Goal: Task Accomplishment & Management: Manage account settings

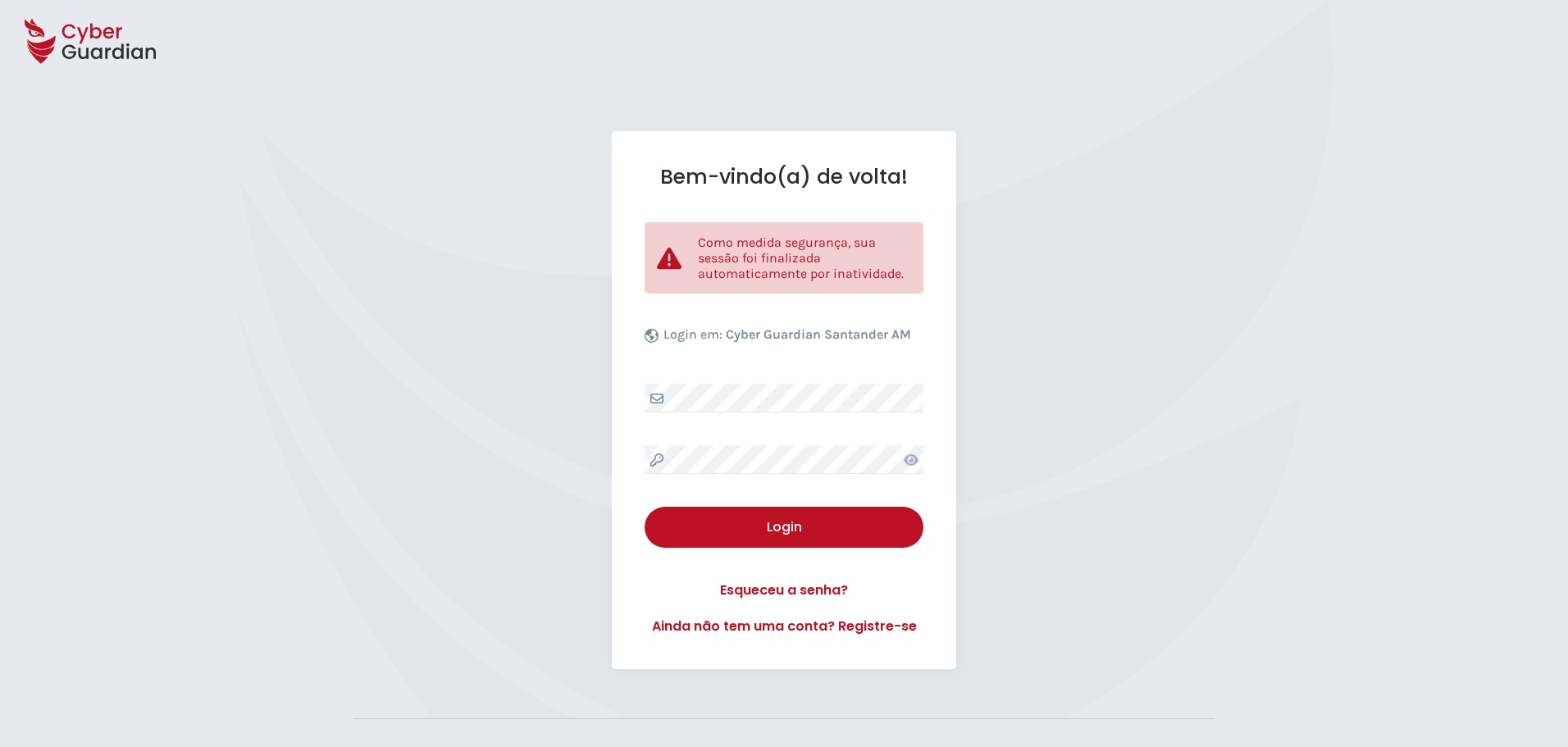
select select "Português (BR)"
click at [787, 532] on div "Login" at bounding box center [784, 526] width 254 height 20
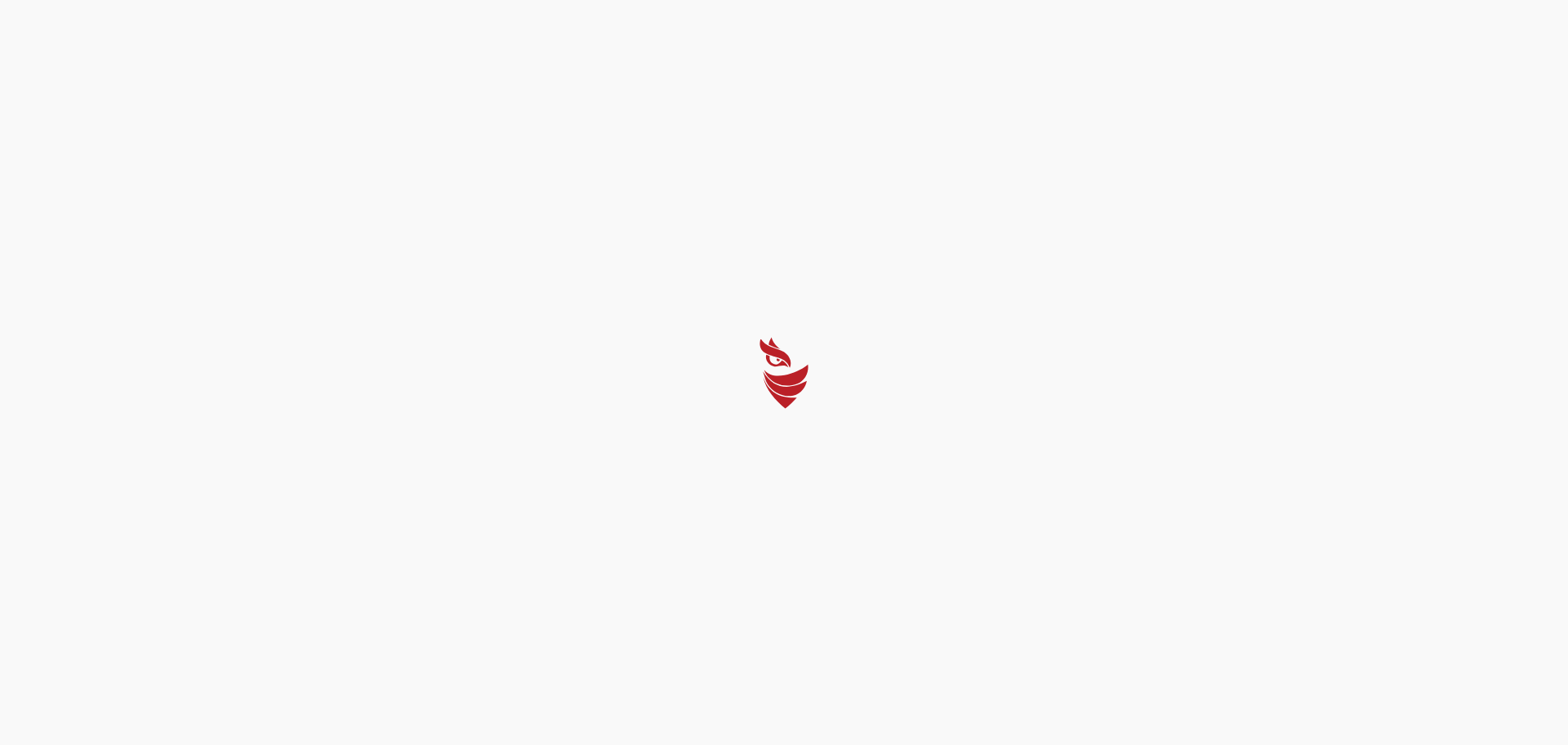
click at [625, 516] on div at bounding box center [784, 372] width 1568 height 745
select select "Português (BR)"
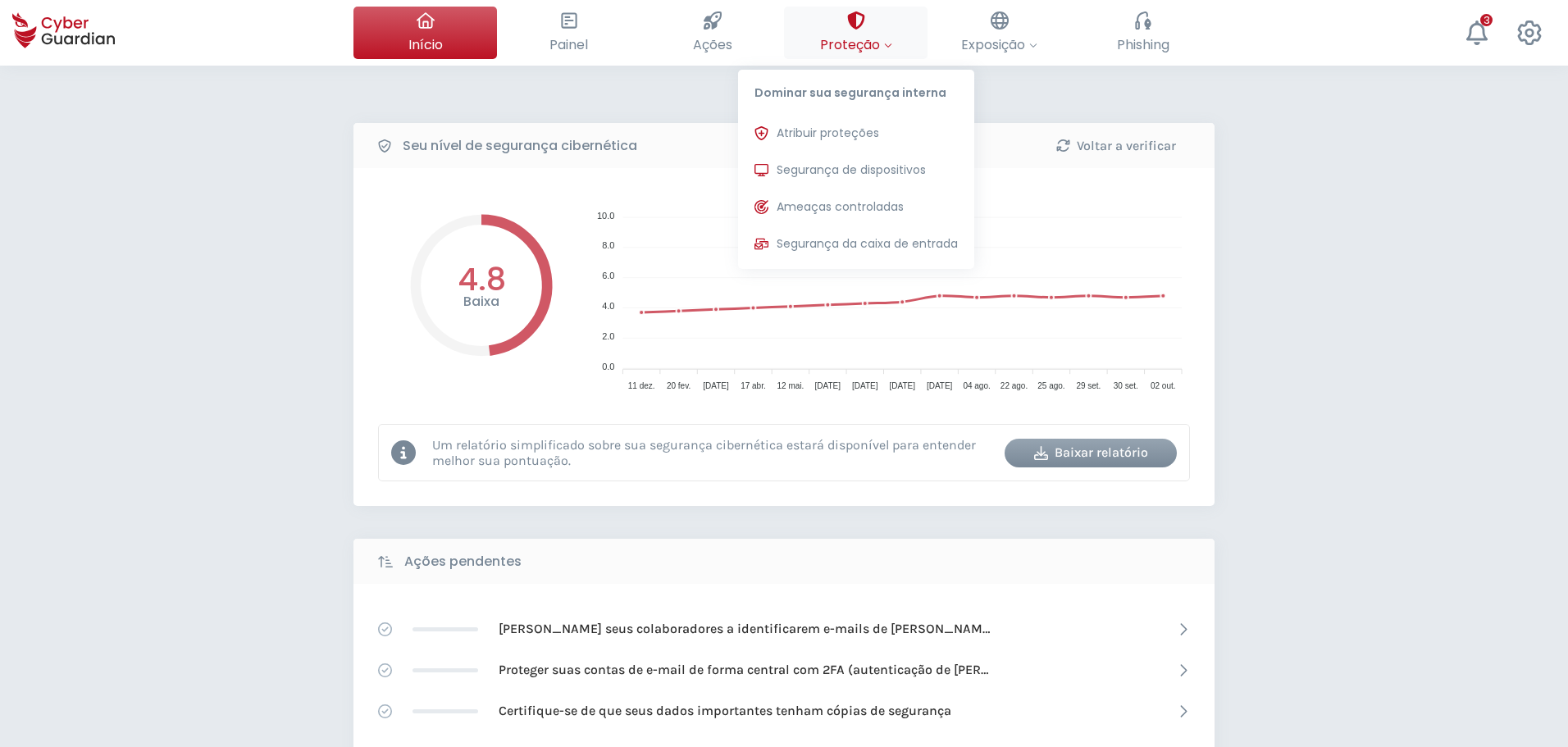
click at [859, 23] on icon at bounding box center [856, 20] width 18 height 18
click at [841, 174] on span "Segurança de dispositivos" at bounding box center [850, 170] width 149 height 17
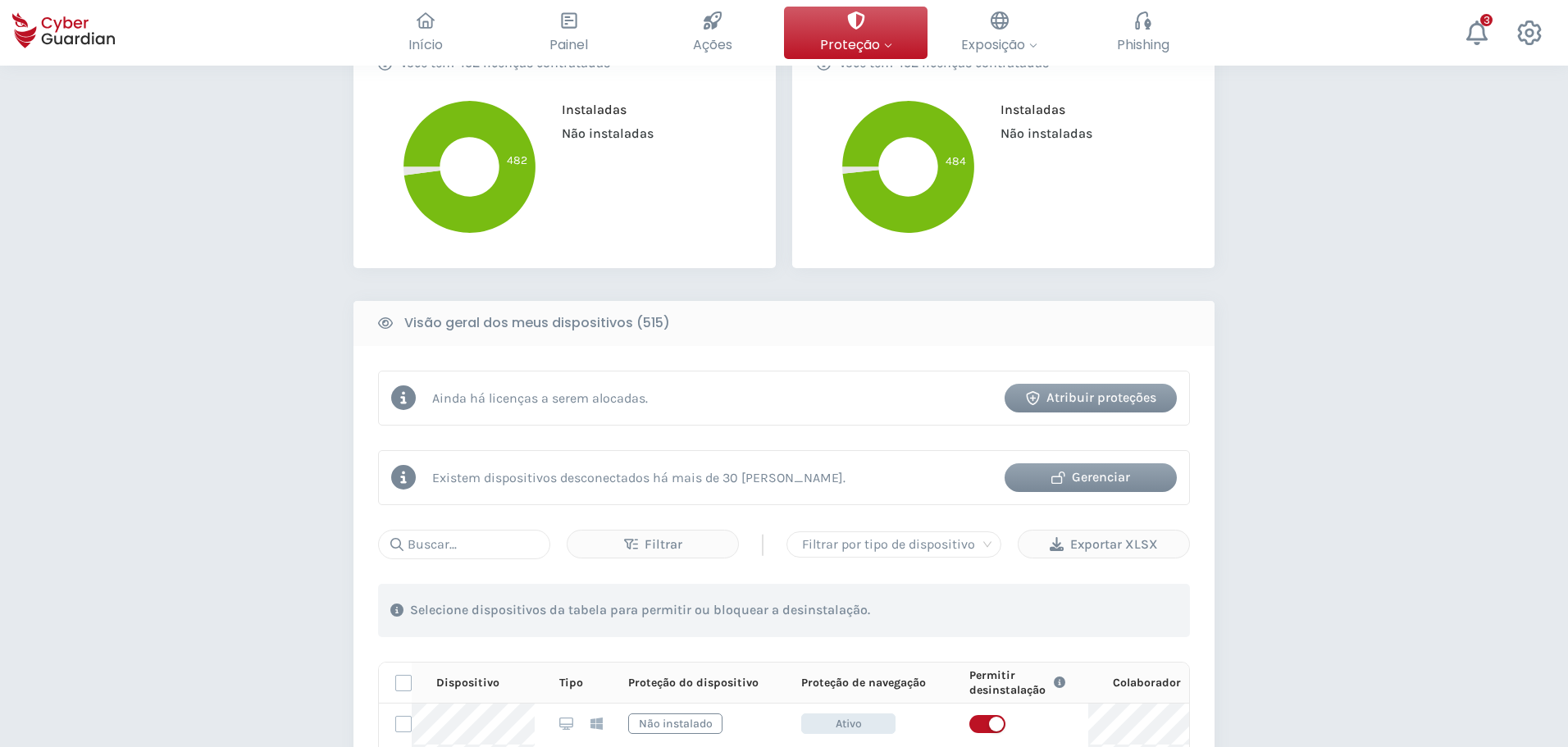
scroll to position [410, 0]
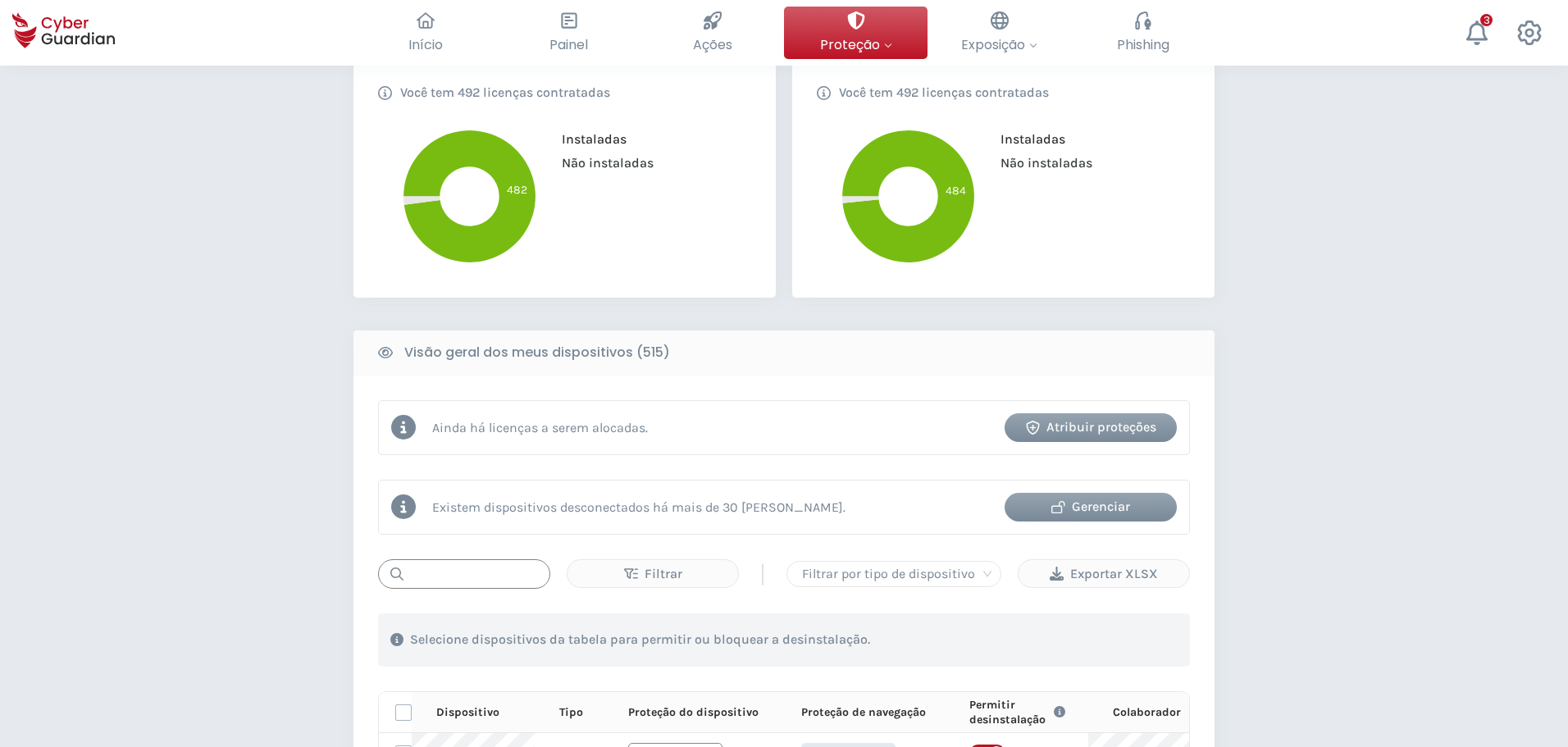
click at [463, 566] on input "text" at bounding box center [464, 573] width 172 height 30
paste input "MNT-BRJ143QY9D"
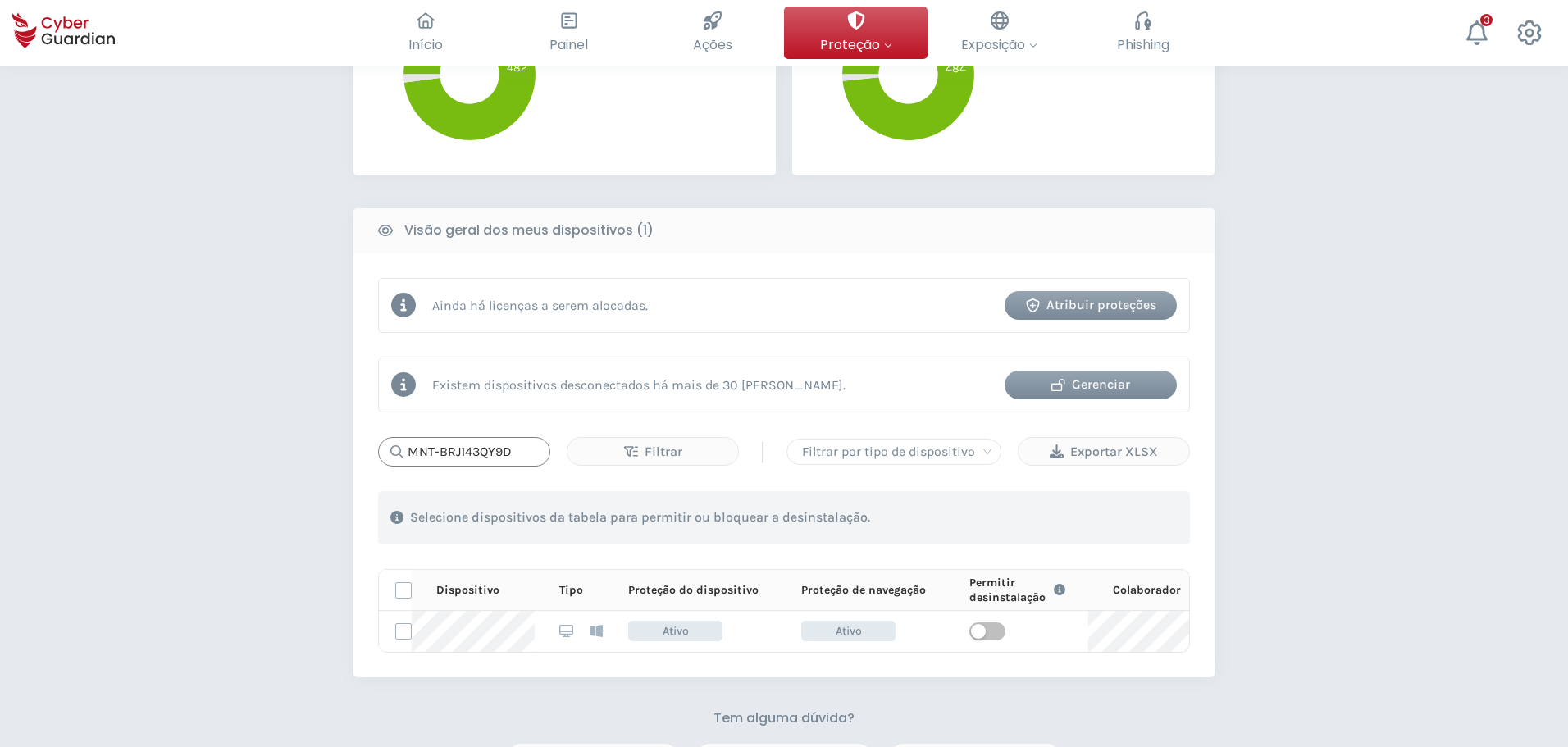
scroll to position [656, 0]
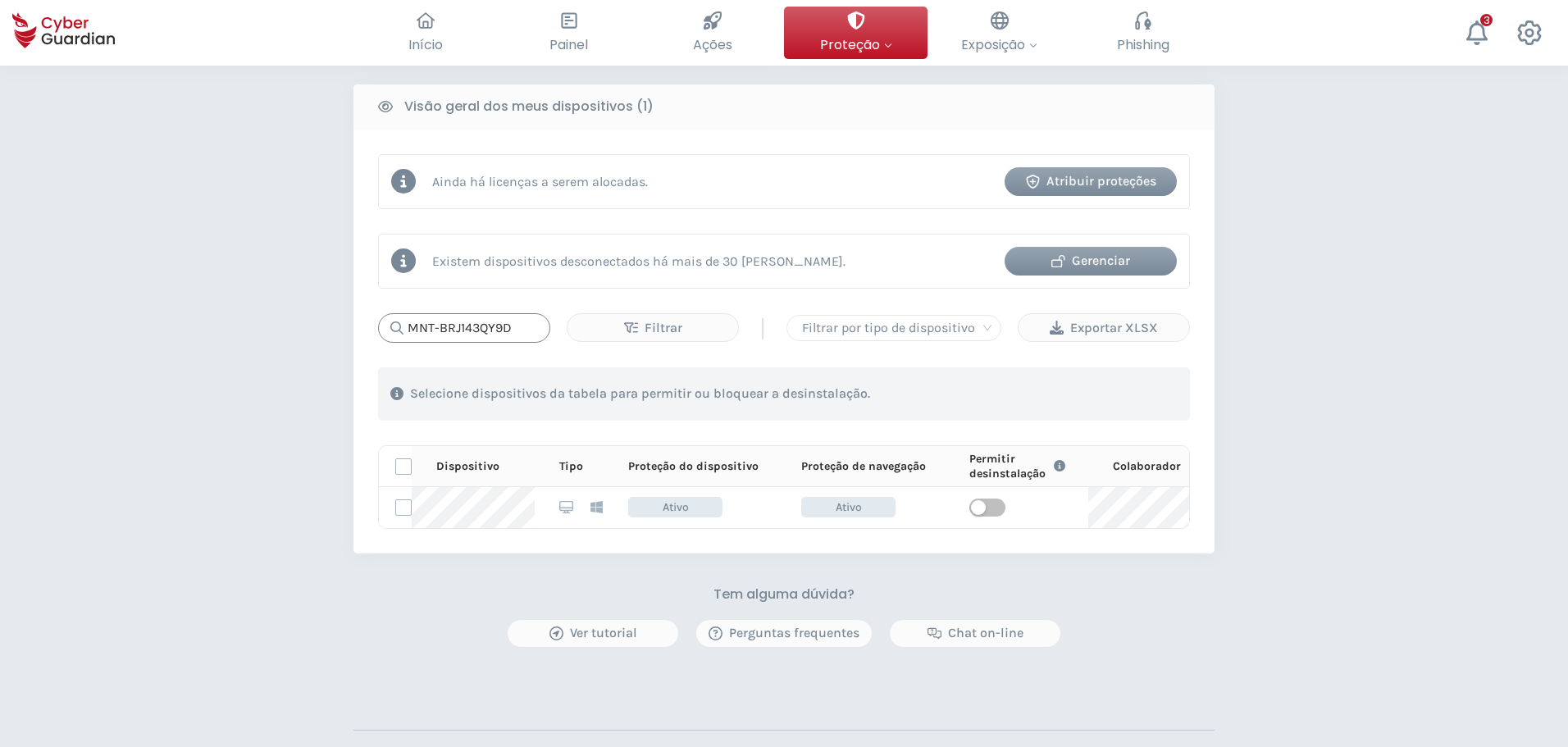
type input "MNT-BRJ143QY9D"
drag, startPoint x: 531, startPoint y: 334, endPoint x: 314, endPoint y: 355, distance: 218.0
click at [314, 355] on div "PROTEÇÃO > Segurança de dispositivos Como funciona? Adicionar colaboradores Ins…" at bounding box center [784, 156] width 1568 height 1493
click at [1063, 257] on icon "button" at bounding box center [1058, 261] width 14 height 14
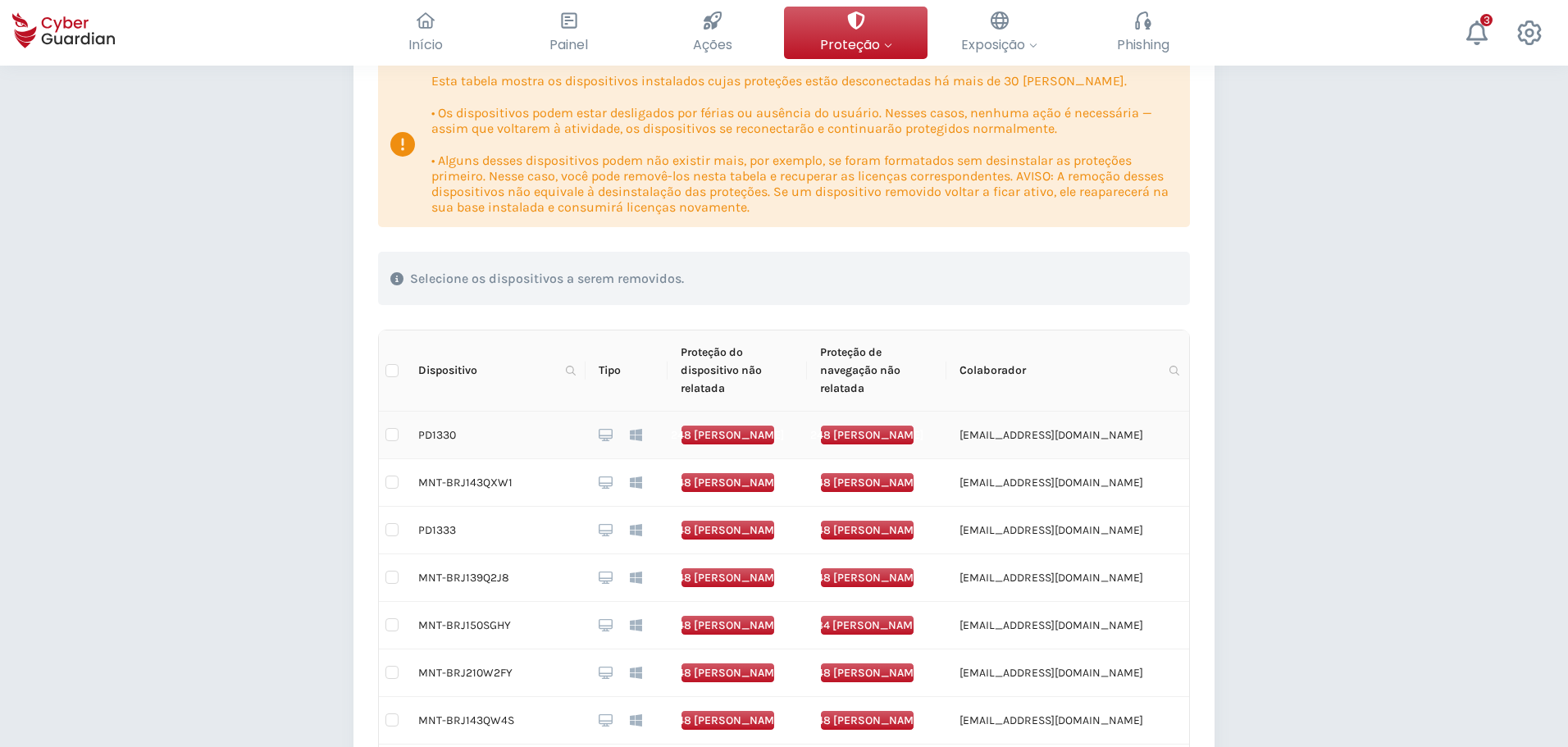
scroll to position [164, 0]
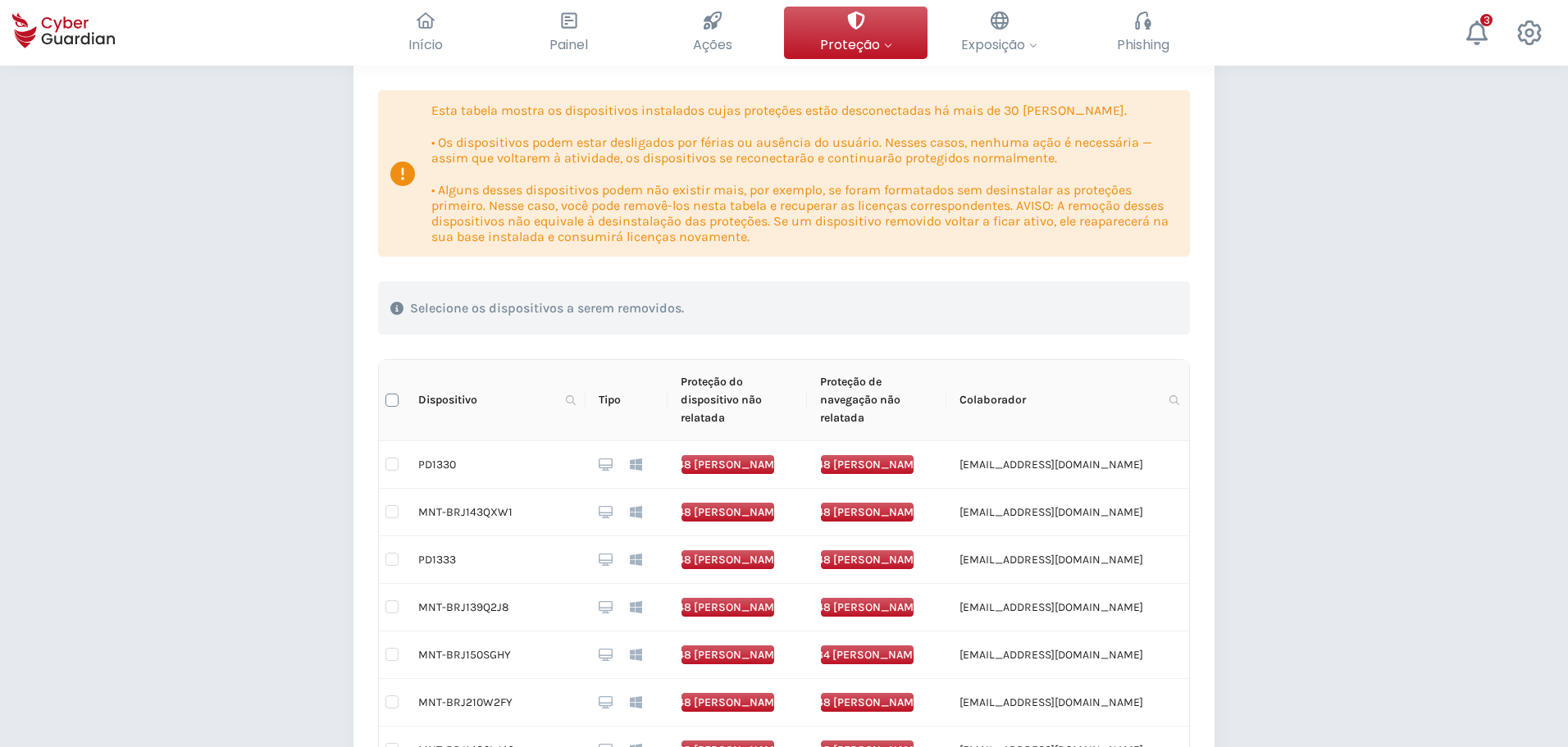
click at [394, 395] on input "Select all" at bounding box center [391, 399] width 13 height 13
checkbox input "true"
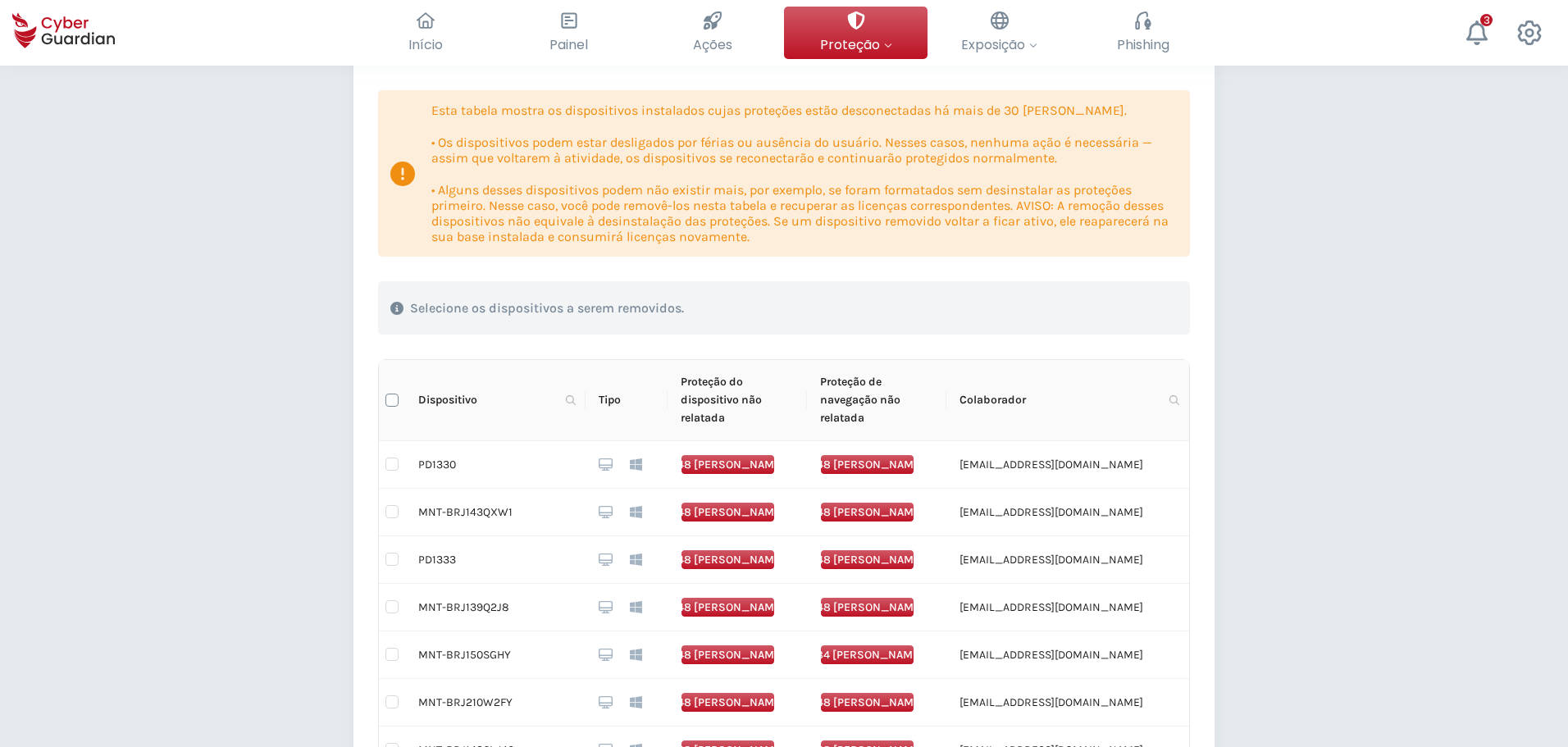
checkbox input "true"
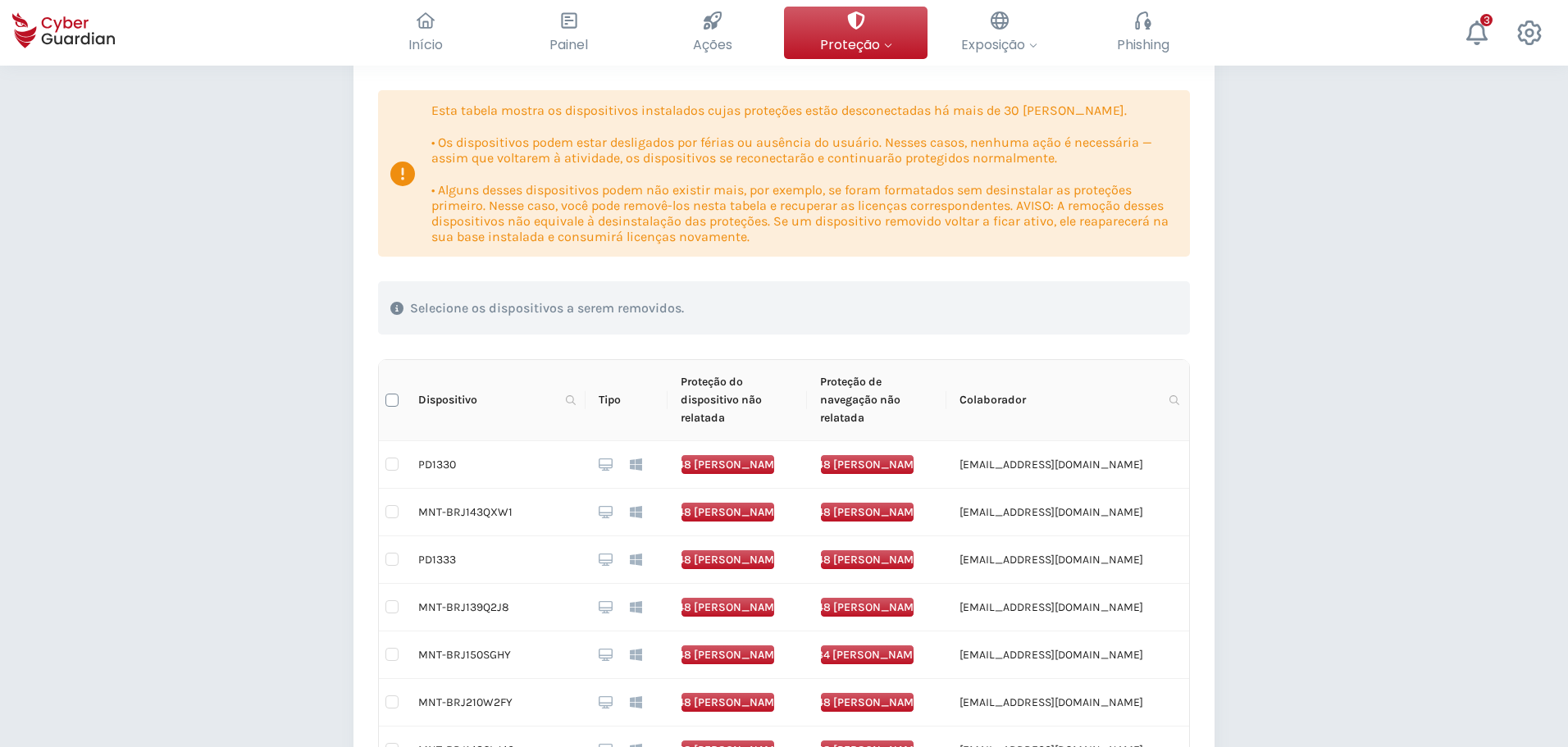
checkbox input "true"
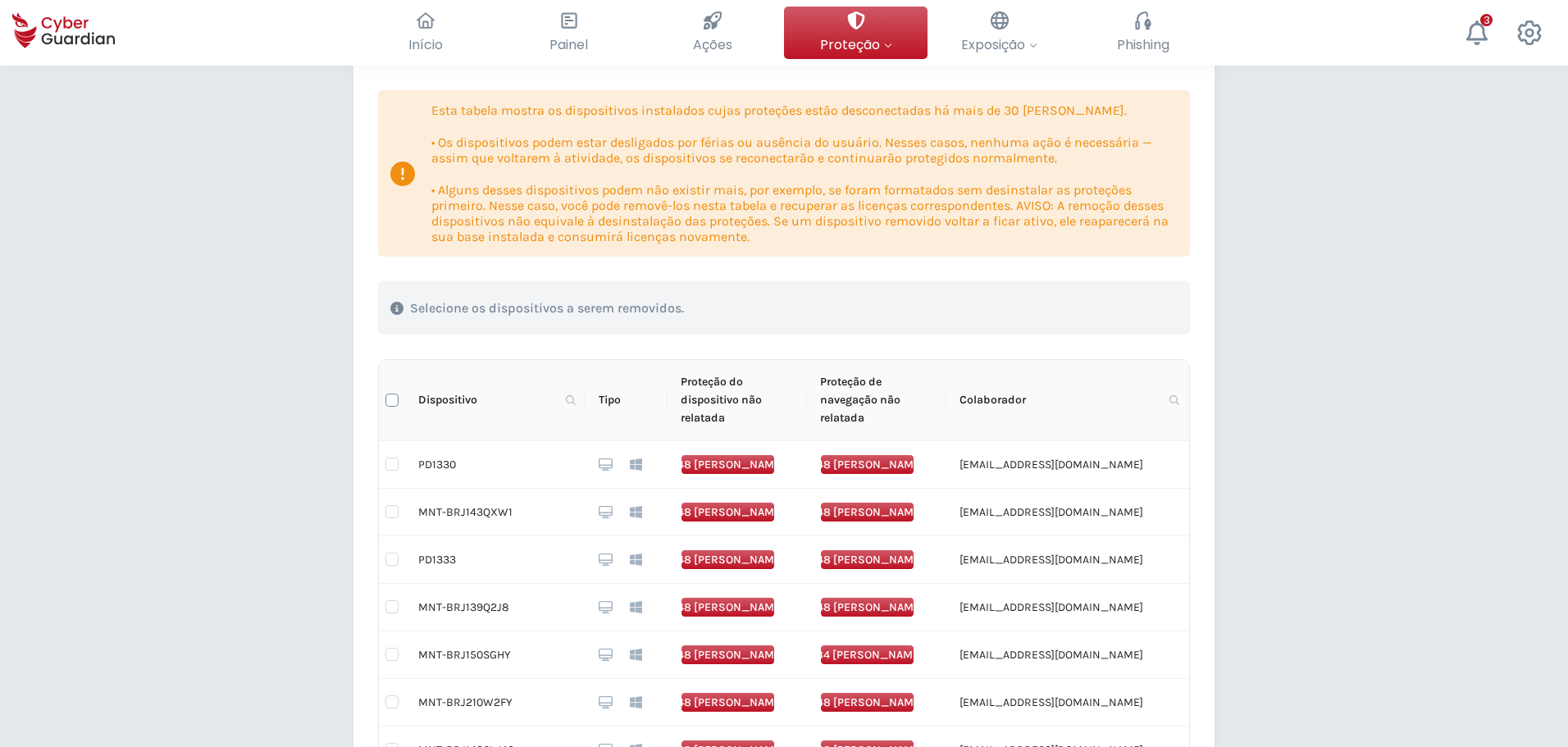
checkbox input "true"
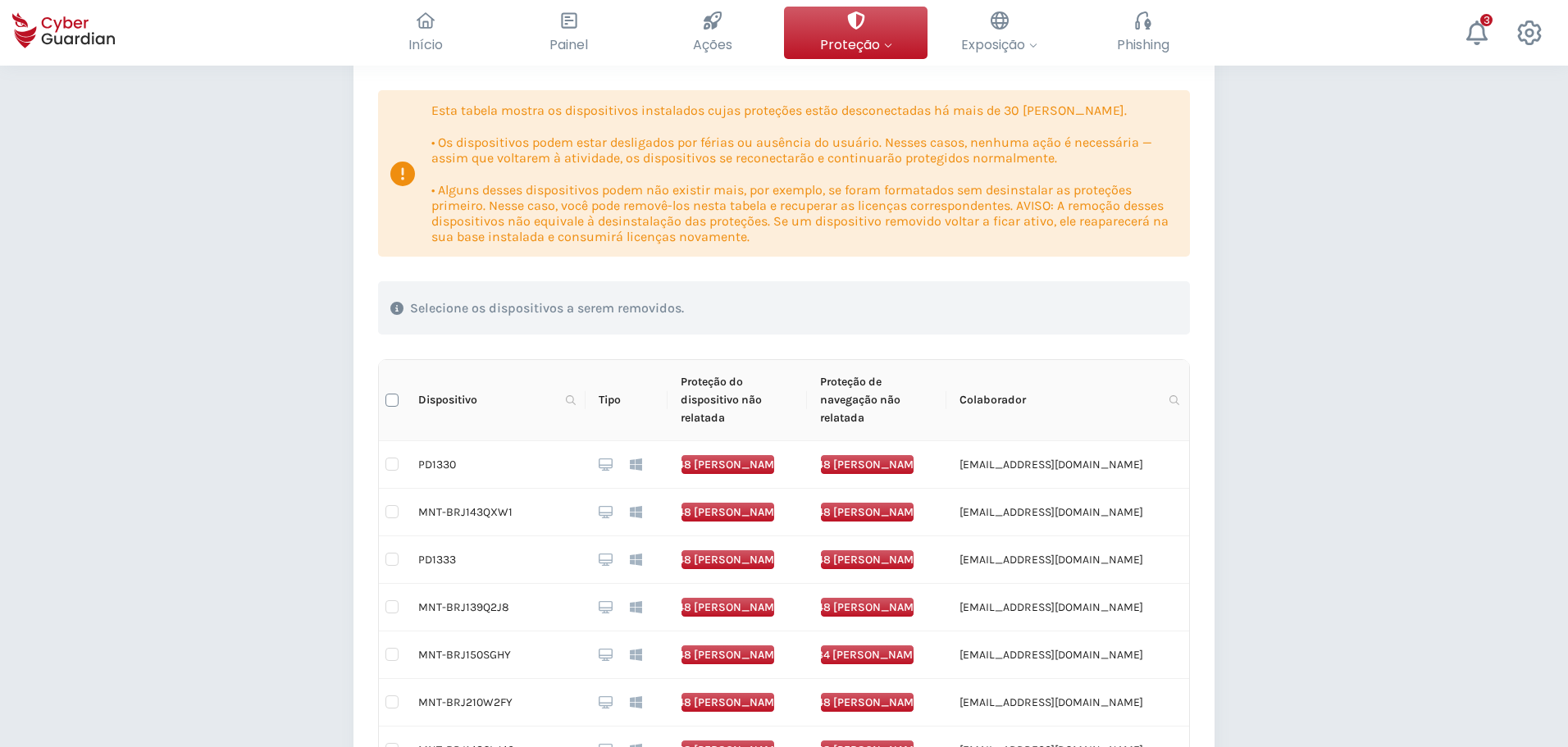
checkbox input "true"
drag, startPoint x: 393, startPoint y: 401, endPoint x: 411, endPoint y: 400, distance: 18.0
click at [393, 400] on input "Select all" at bounding box center [391, 399] width 13 height 13
checkbox input "false"
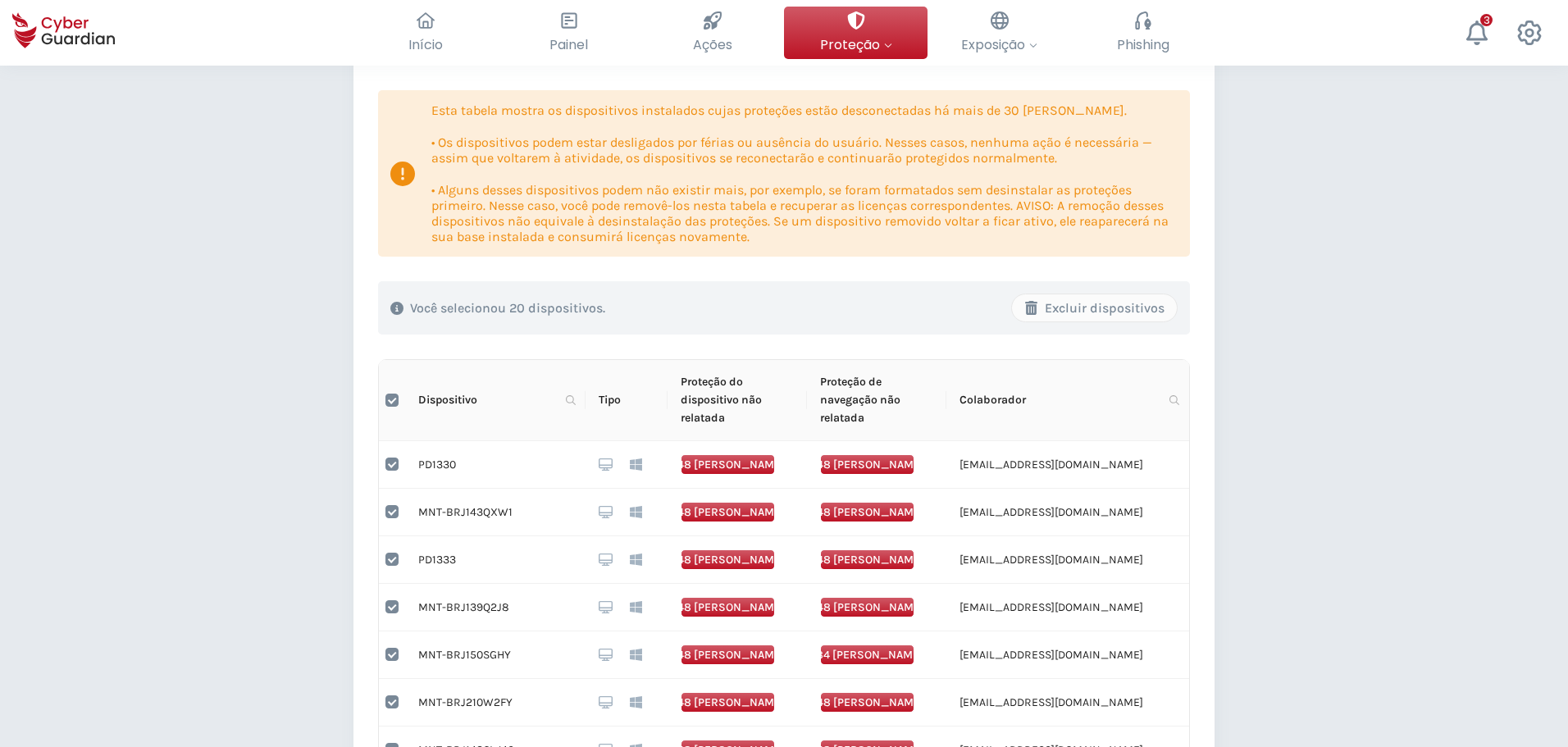
checkbox input "false"
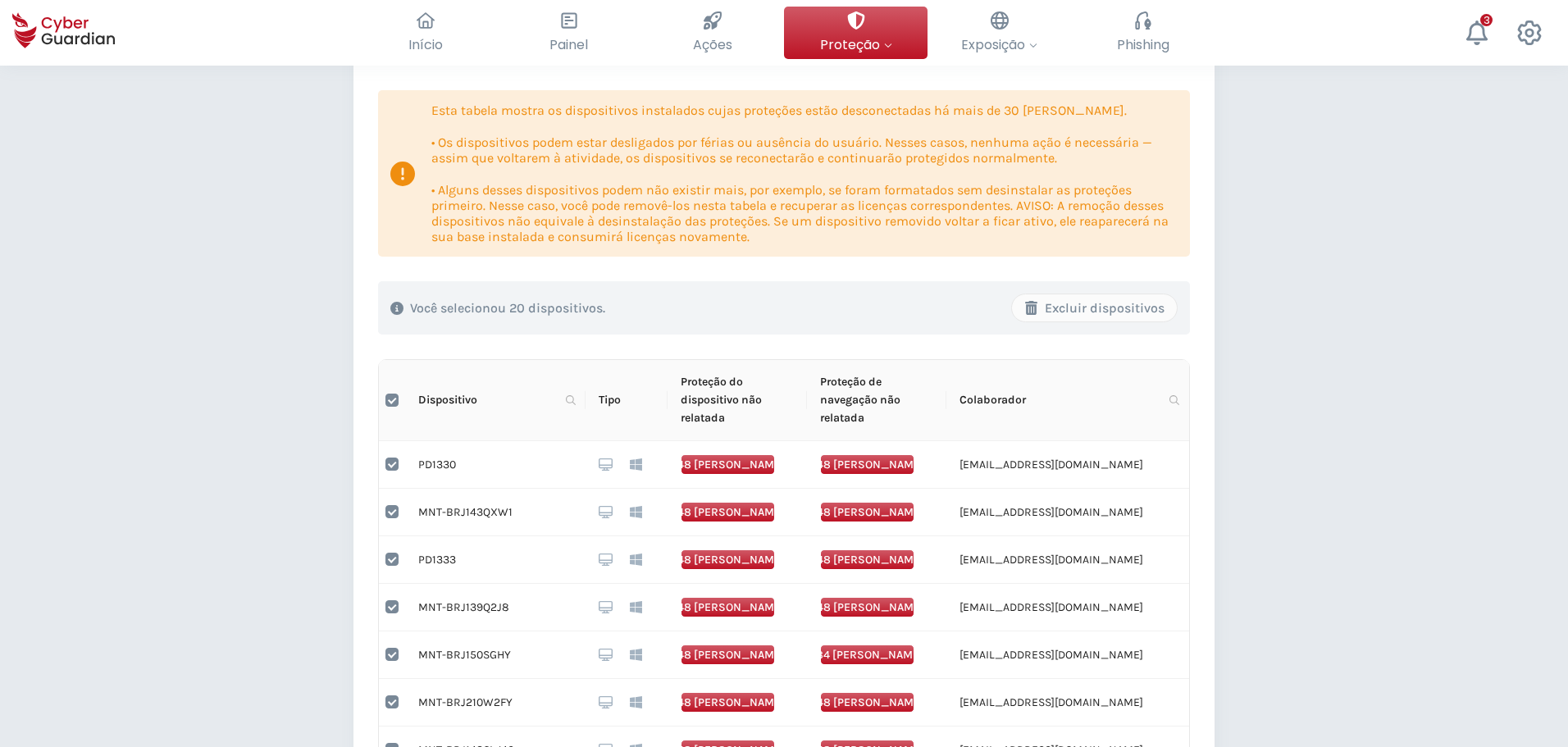
checkbox input "false"
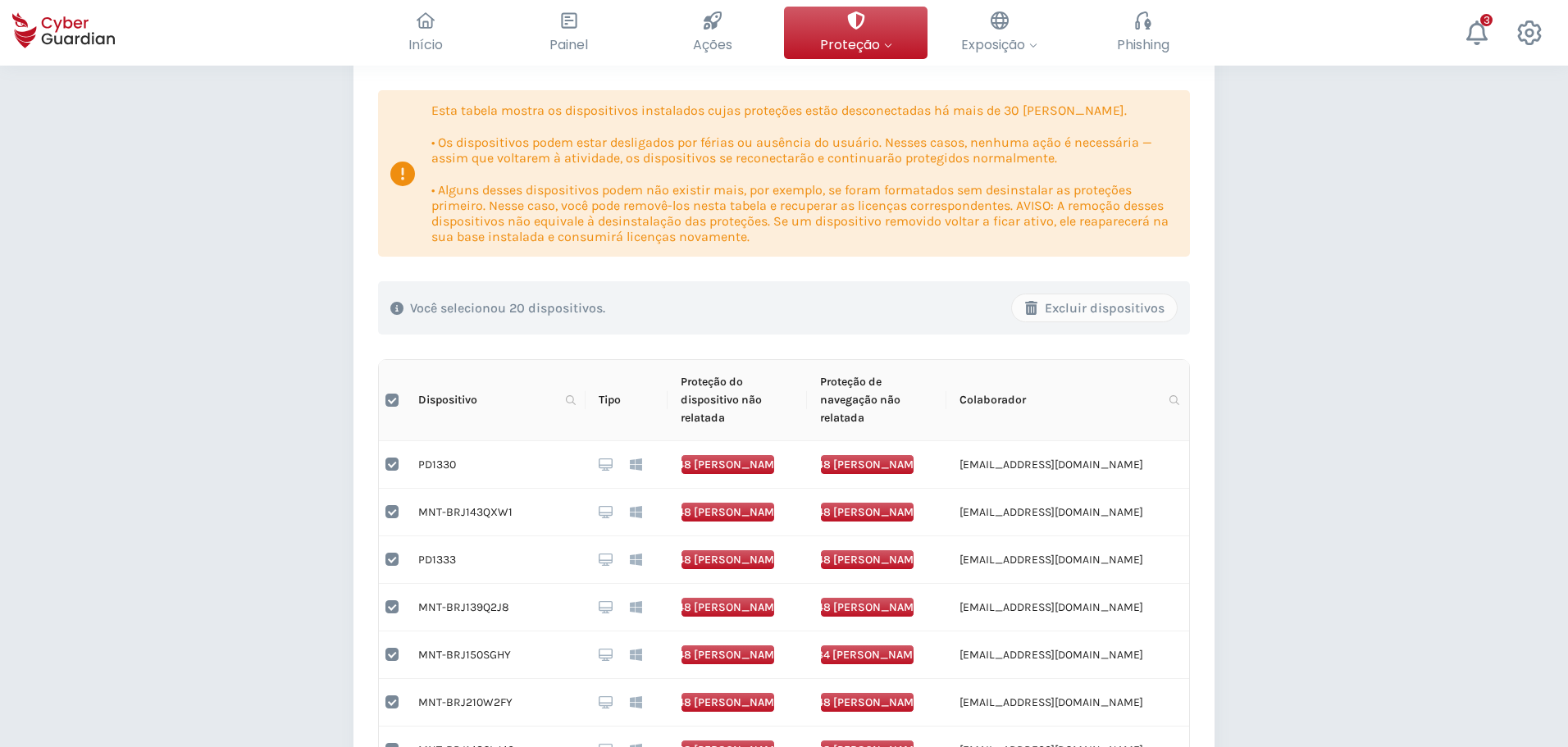
checkbox input "false"
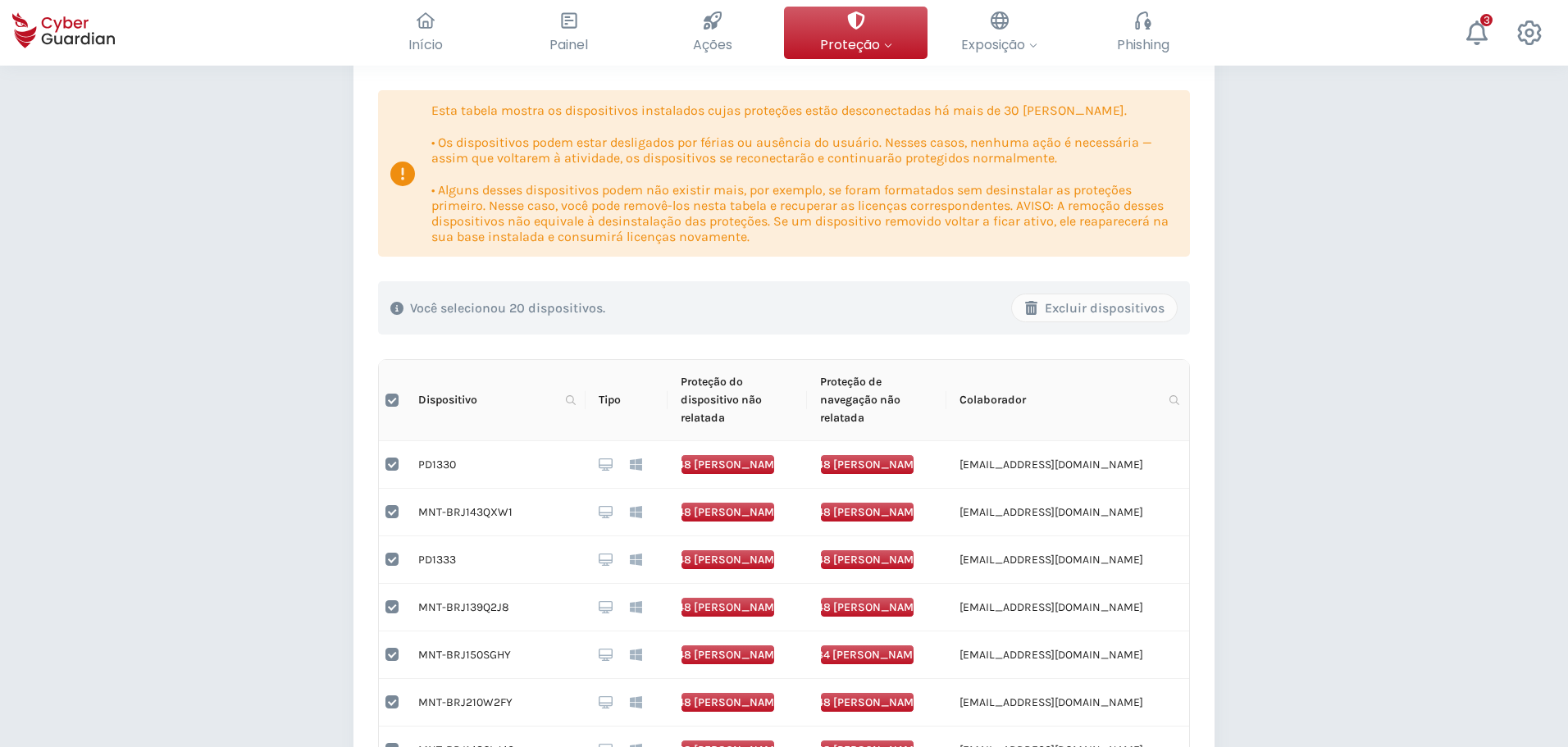
checkbox input "false"
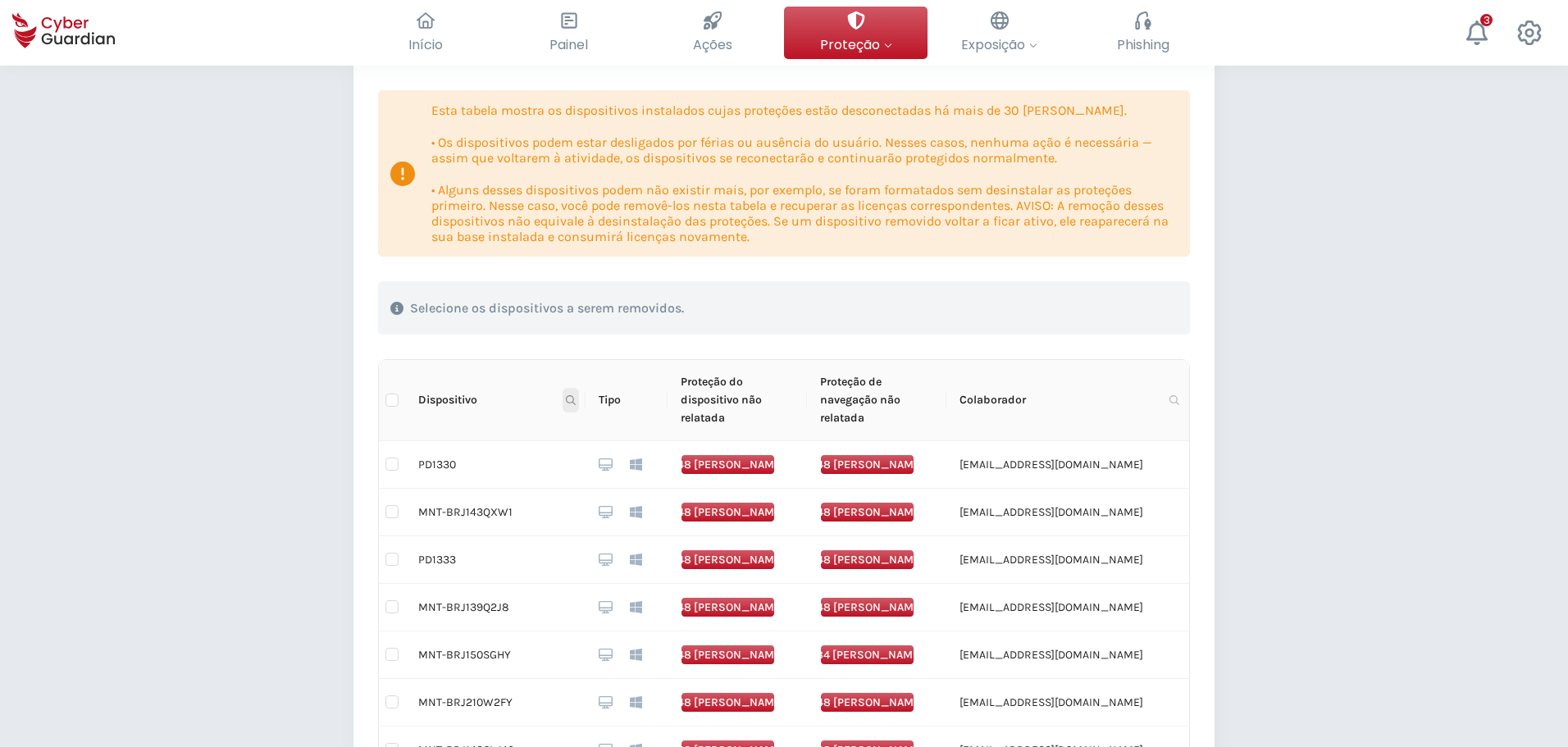
click at [567, 403] on span at bounding box center [570, 399] width 16 height 25
click at [533, 438] on input "text" at bounding box center [490, 435] width 163 height 26
paste input "MNT-BRJ143QY9D"
type input "MNT-BRJ143QY9D"
click at [548, 465] on span "Buscar" at bounding box center [548, 464] width 36 height 18
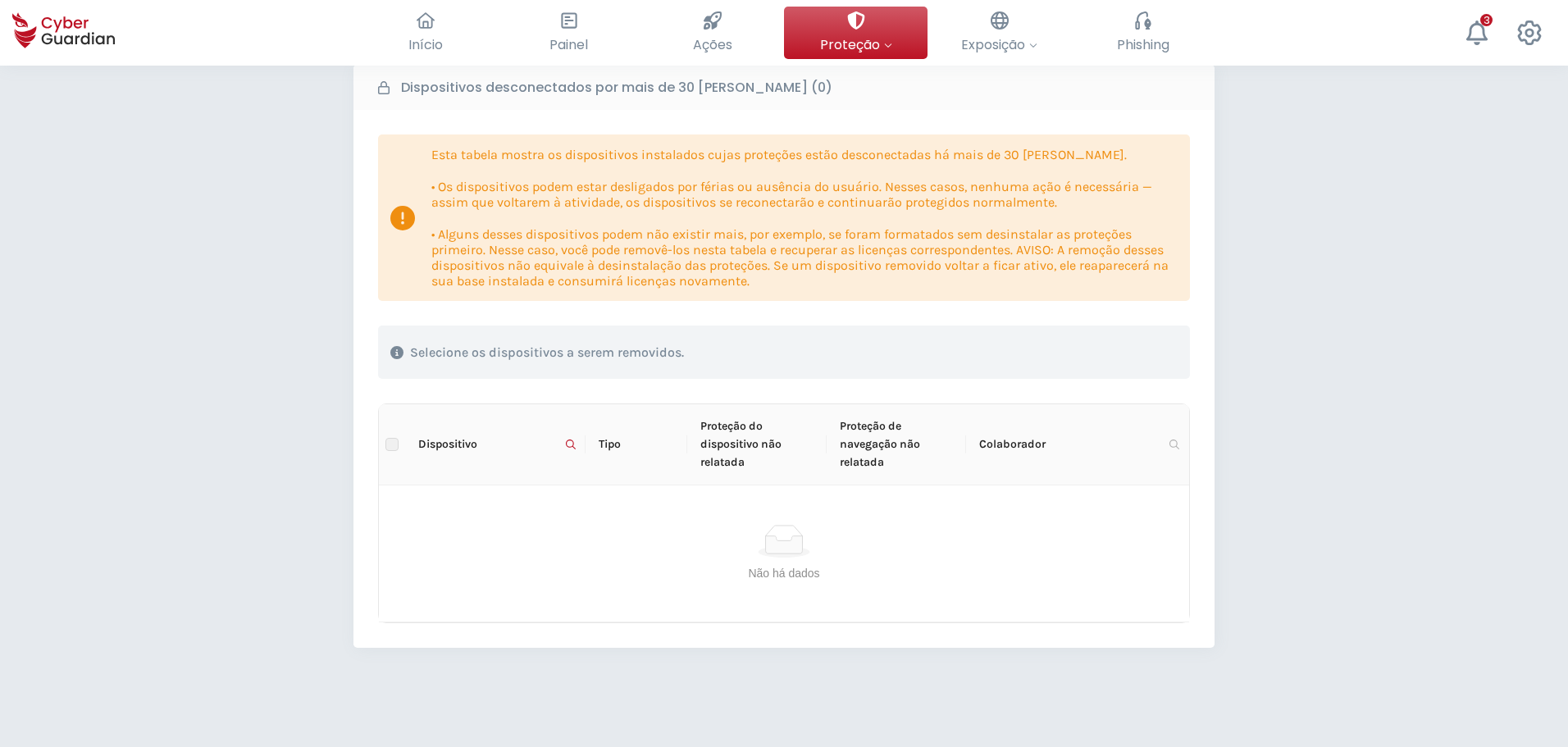
scroll to position [82, 0]
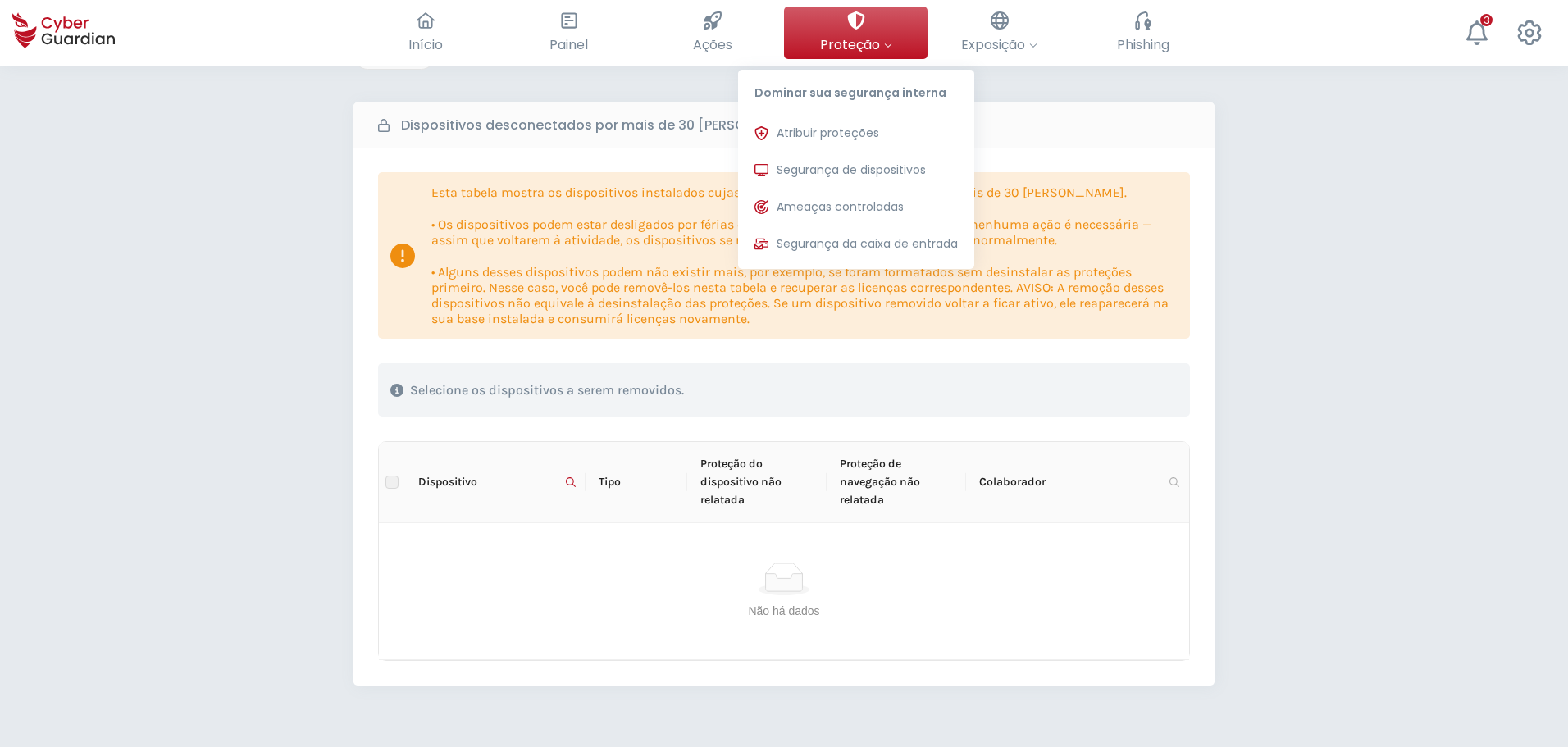
click at [853, 37] on span "Proteção" at bounding box center [856, 44] width 72 height 20
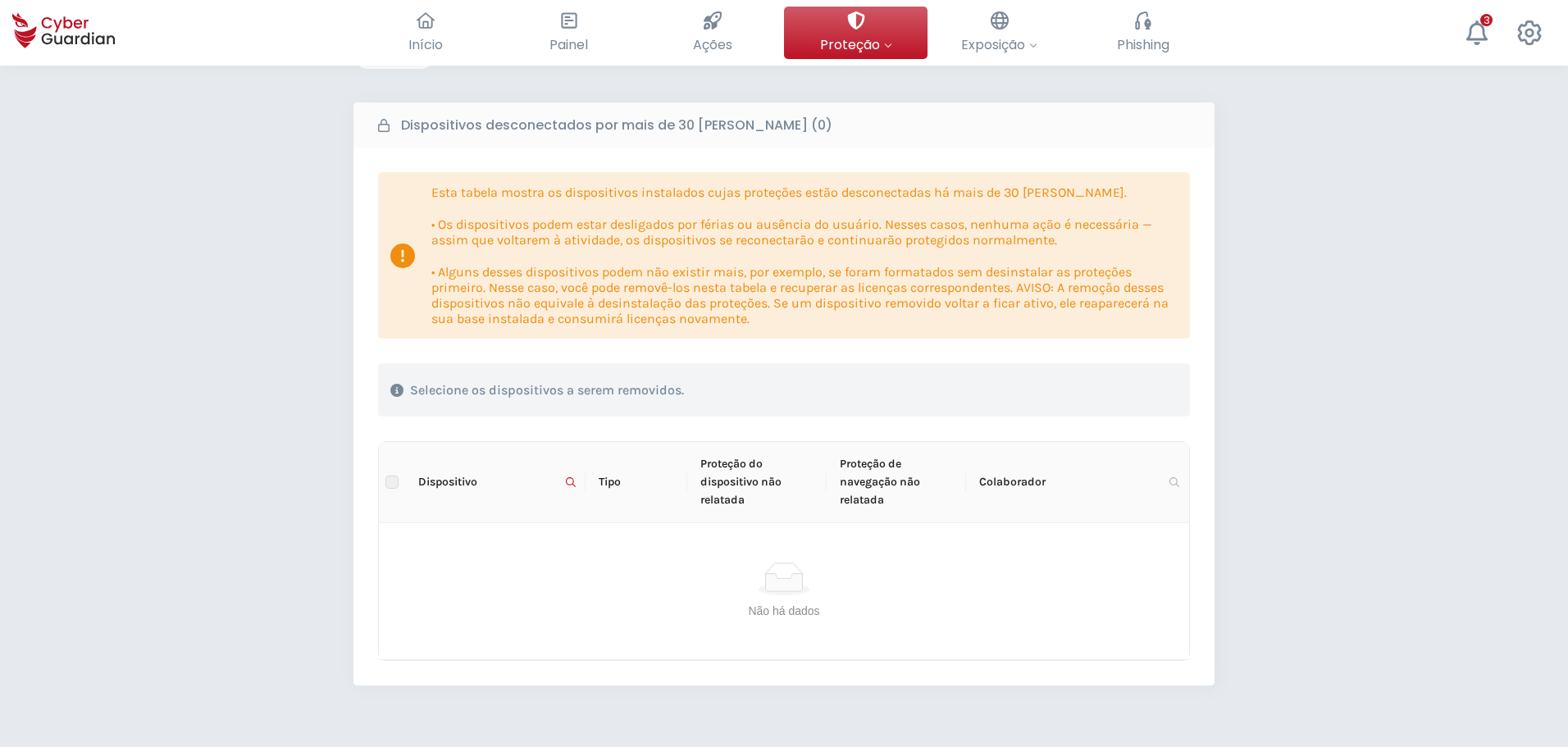
click at [421, 141] on div "Dispositivos desconectados por mais de 30 [PERSON_NAME] (0)" at bounding box center [784, 124] width 861 height 45
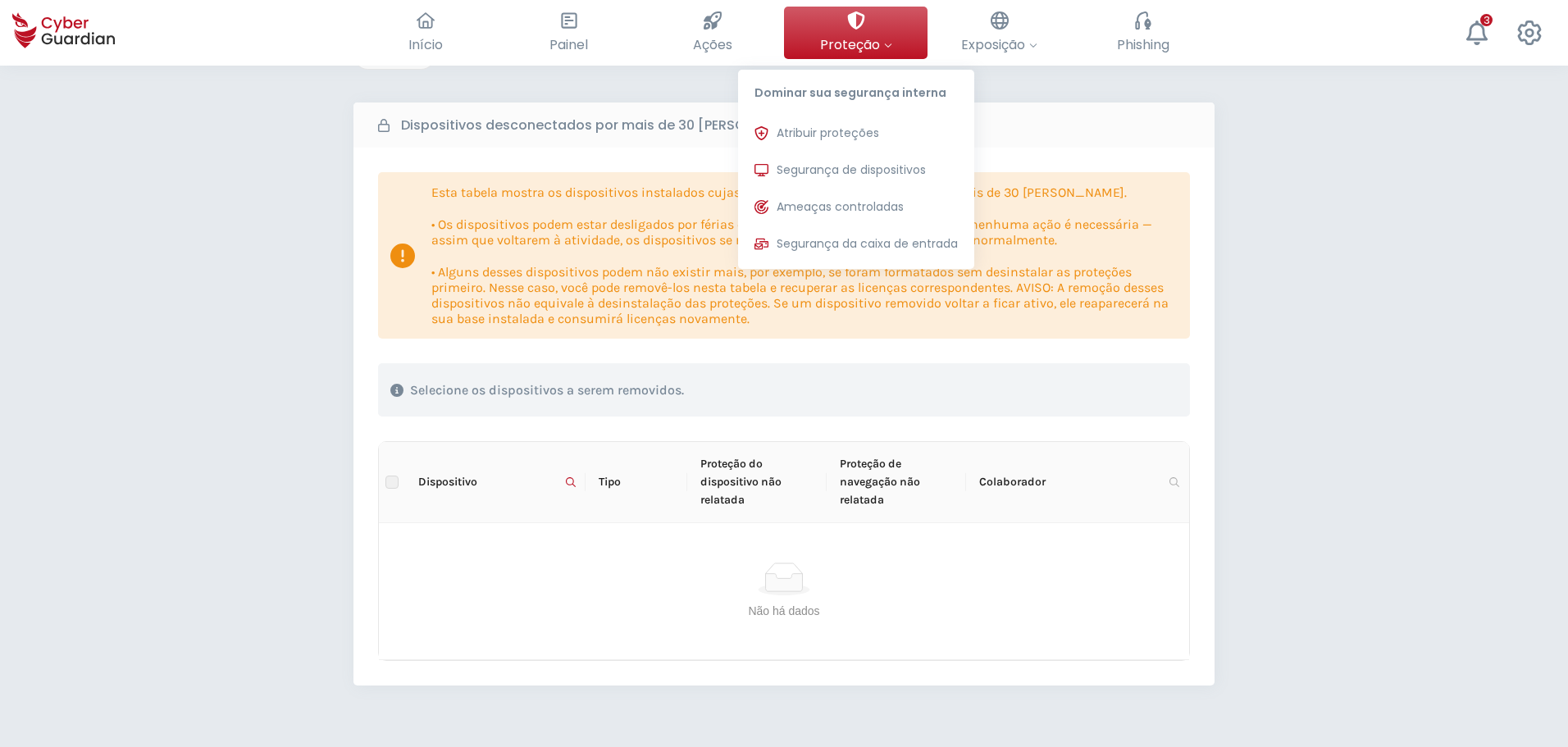
click at [811, 37] on button "Proteção Dominar sua segurança interna Atribuir proteções Atribua licenças de p…" at bounding box center [856, 33] width 143 height 53
click at [820, 166] on span "Segurança de dispositivos" at bounding box center [850, 170] width 149 height 17
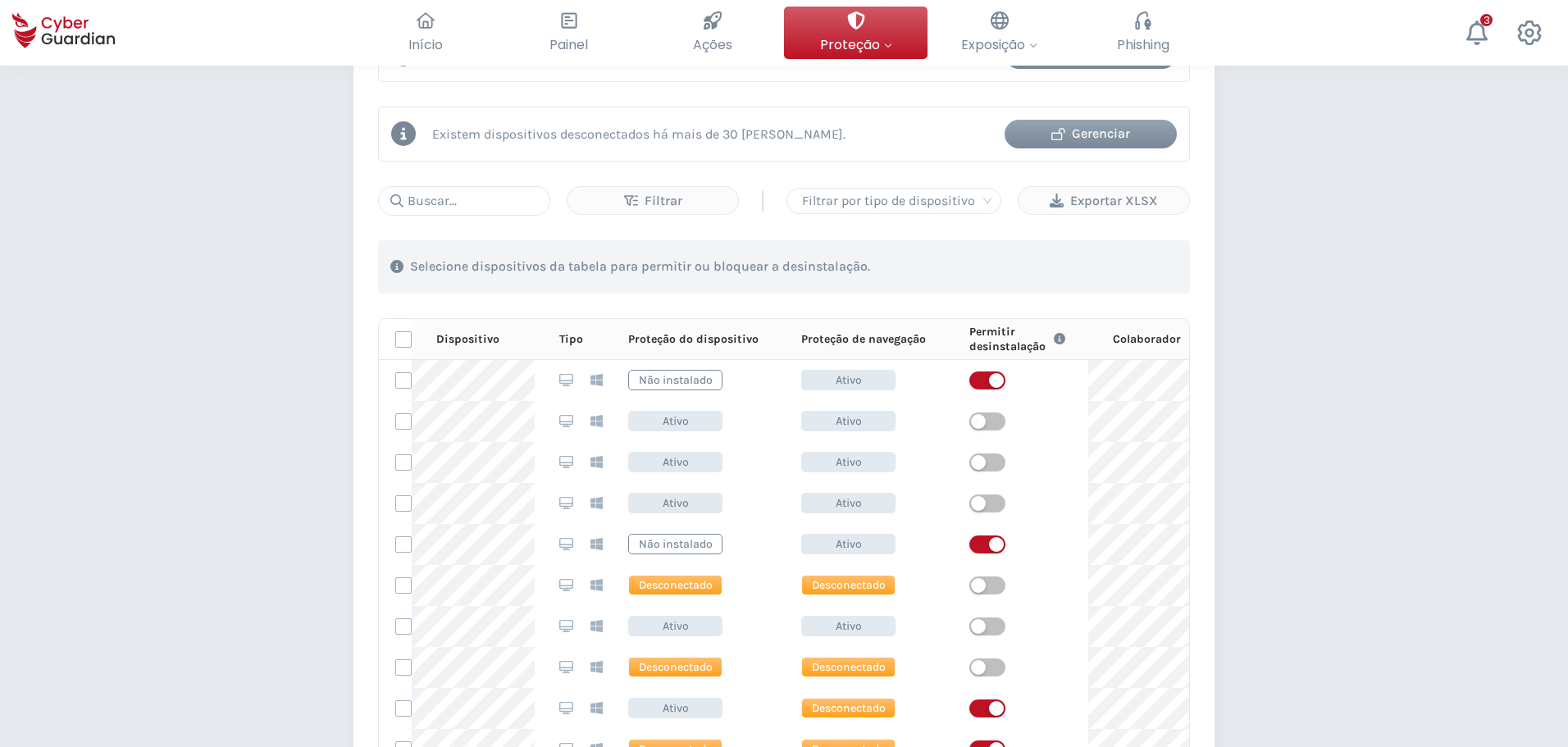
scroll to position [819, 0]
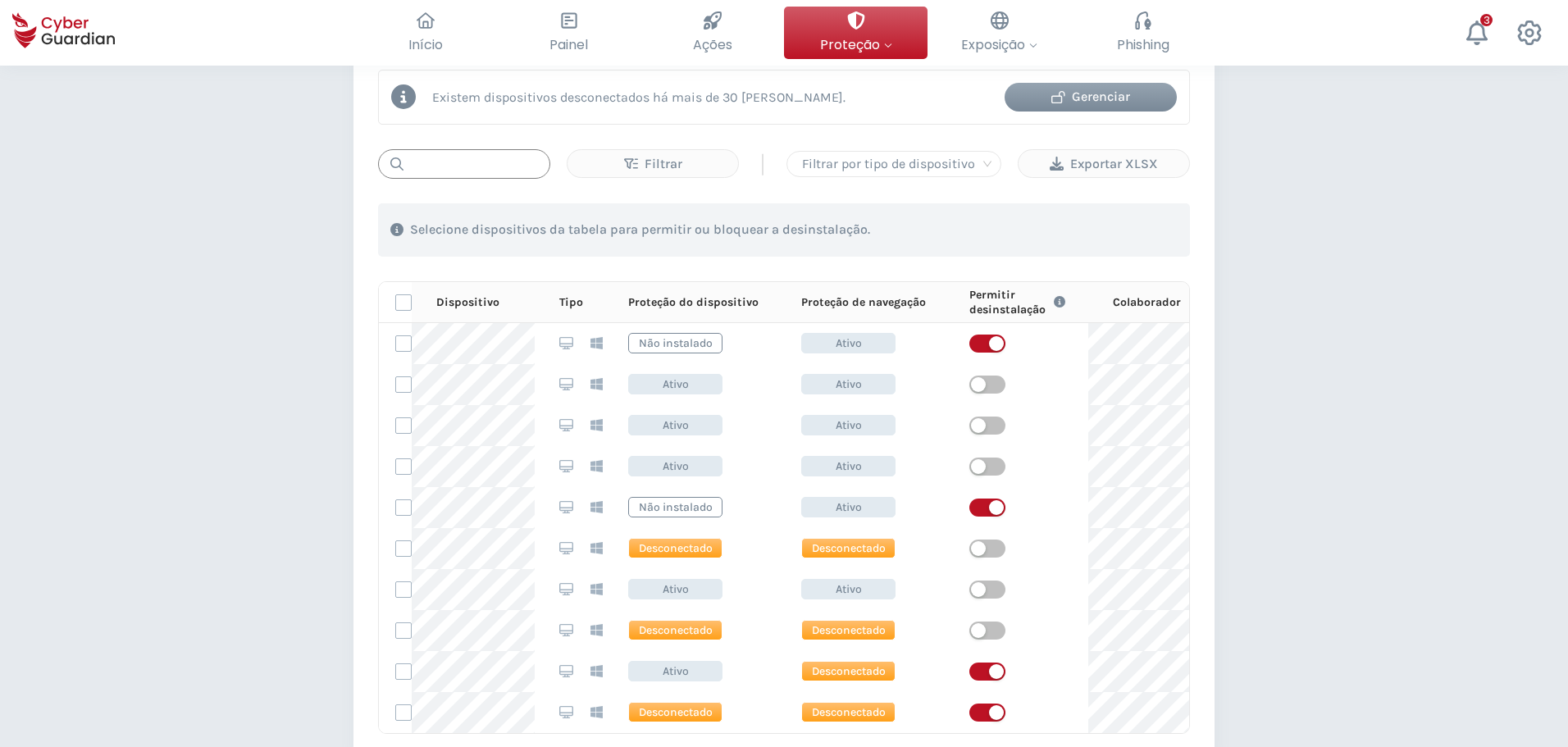
click at [490, 160] on input "text" at bounding box center [464, 164] width 172 height 30
paste input "MNT-BRJ143QY9D"
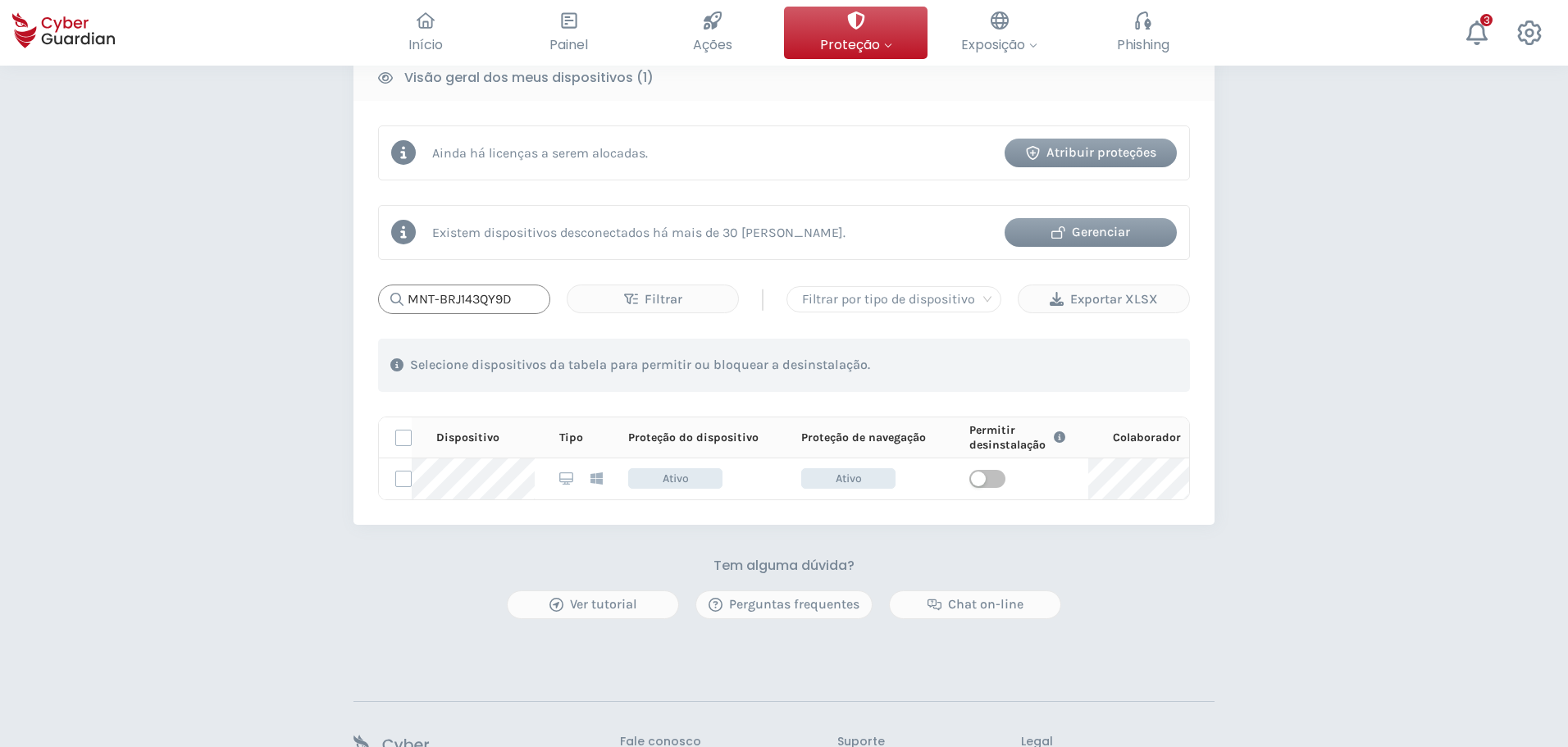
scroll to position [656, 0]
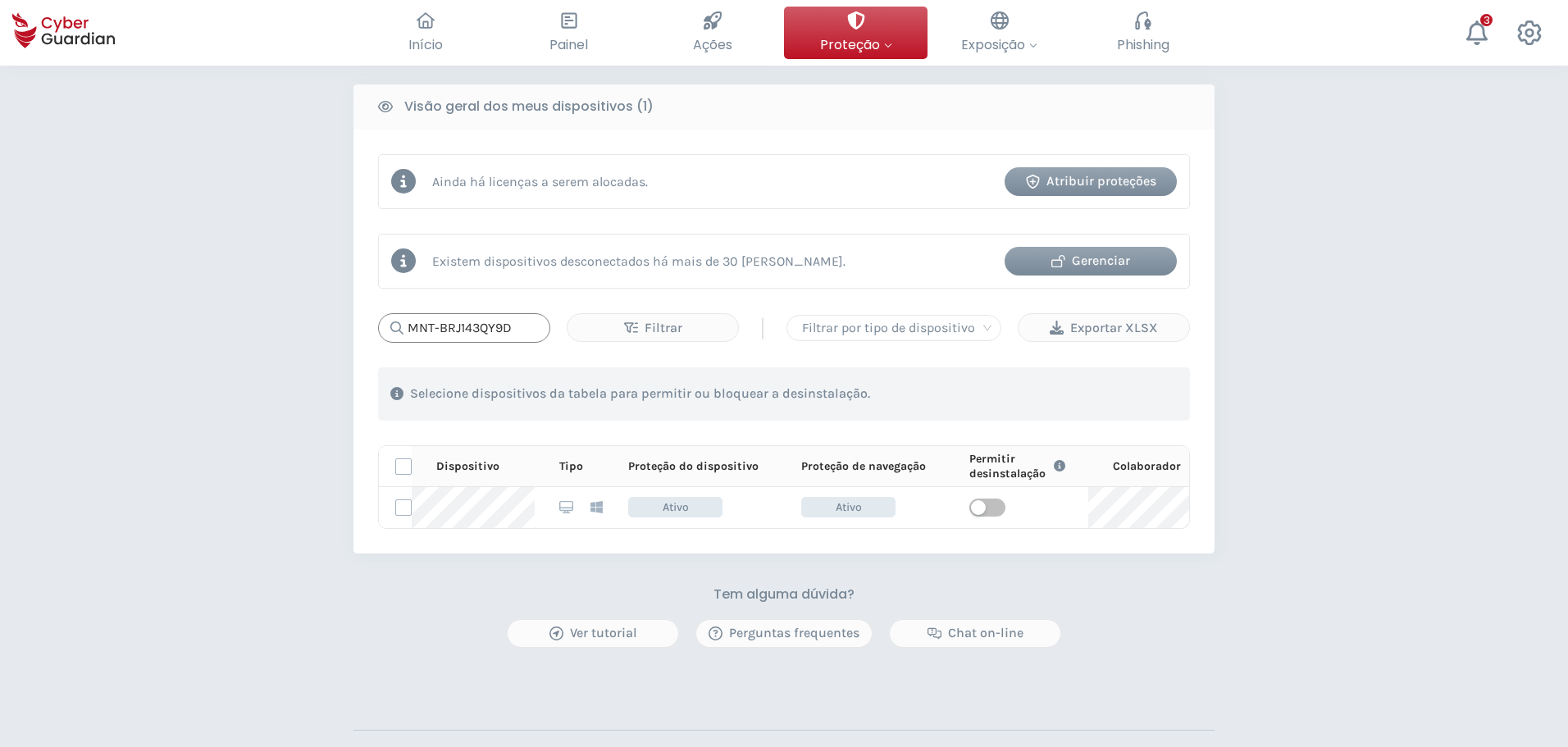
type input "MNT-BRJ143QY9D"
click at [1081, 264] on div "Gerenciar" at bounding box center [1090, 260] width 147 height 20
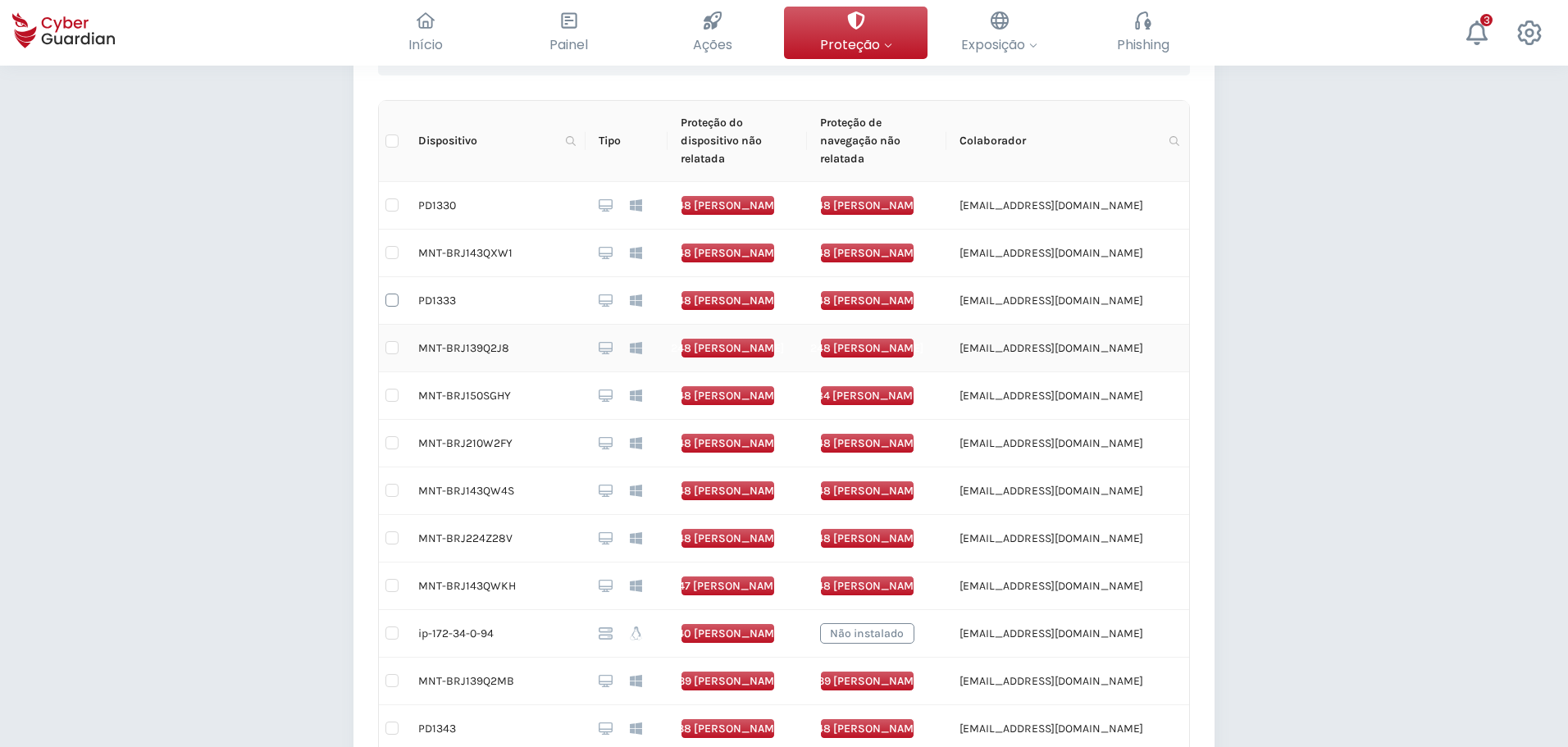
scroll to position [328, 0]
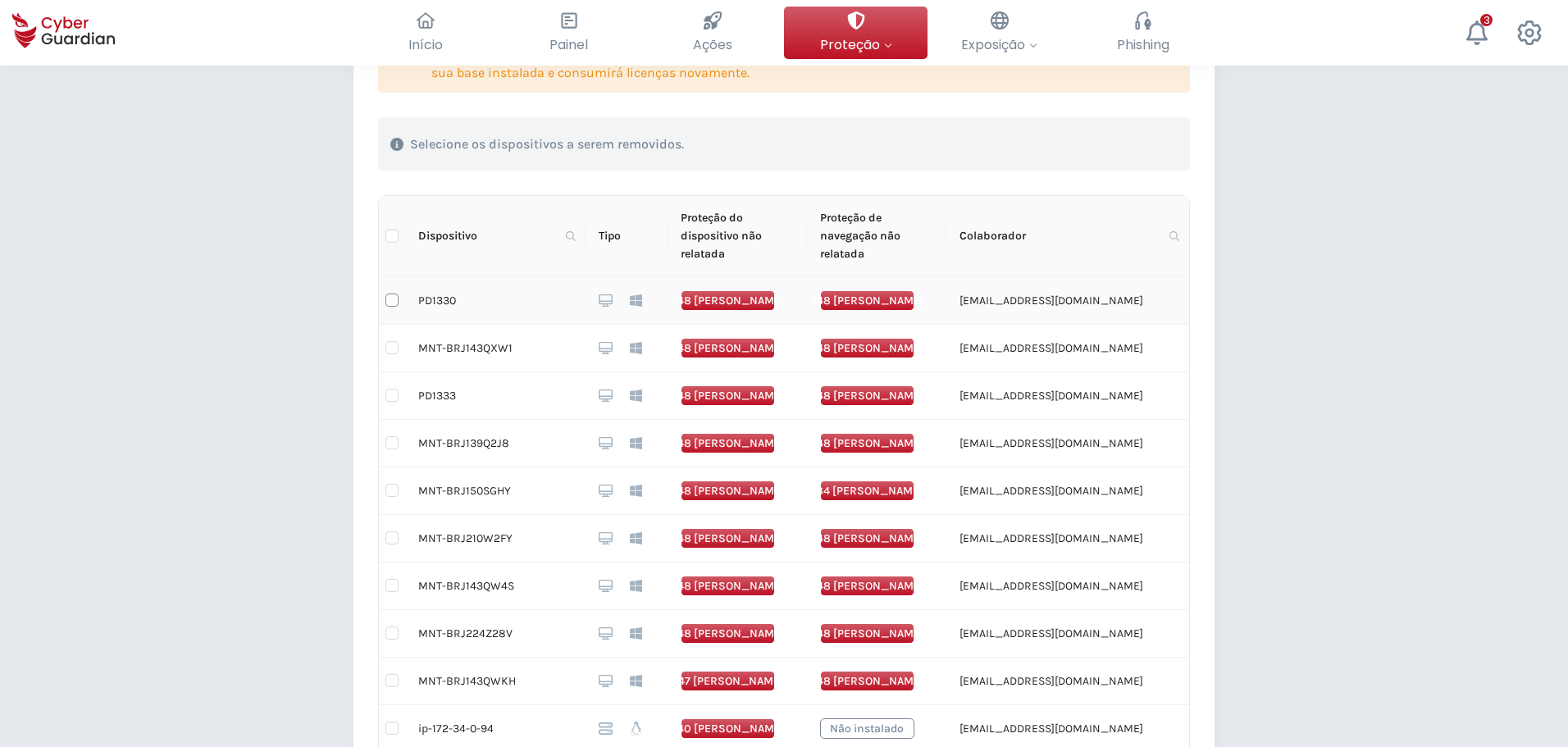
click at [389, 302] on input "checkbox" at bounding box center [391, 299] width 13 height 13
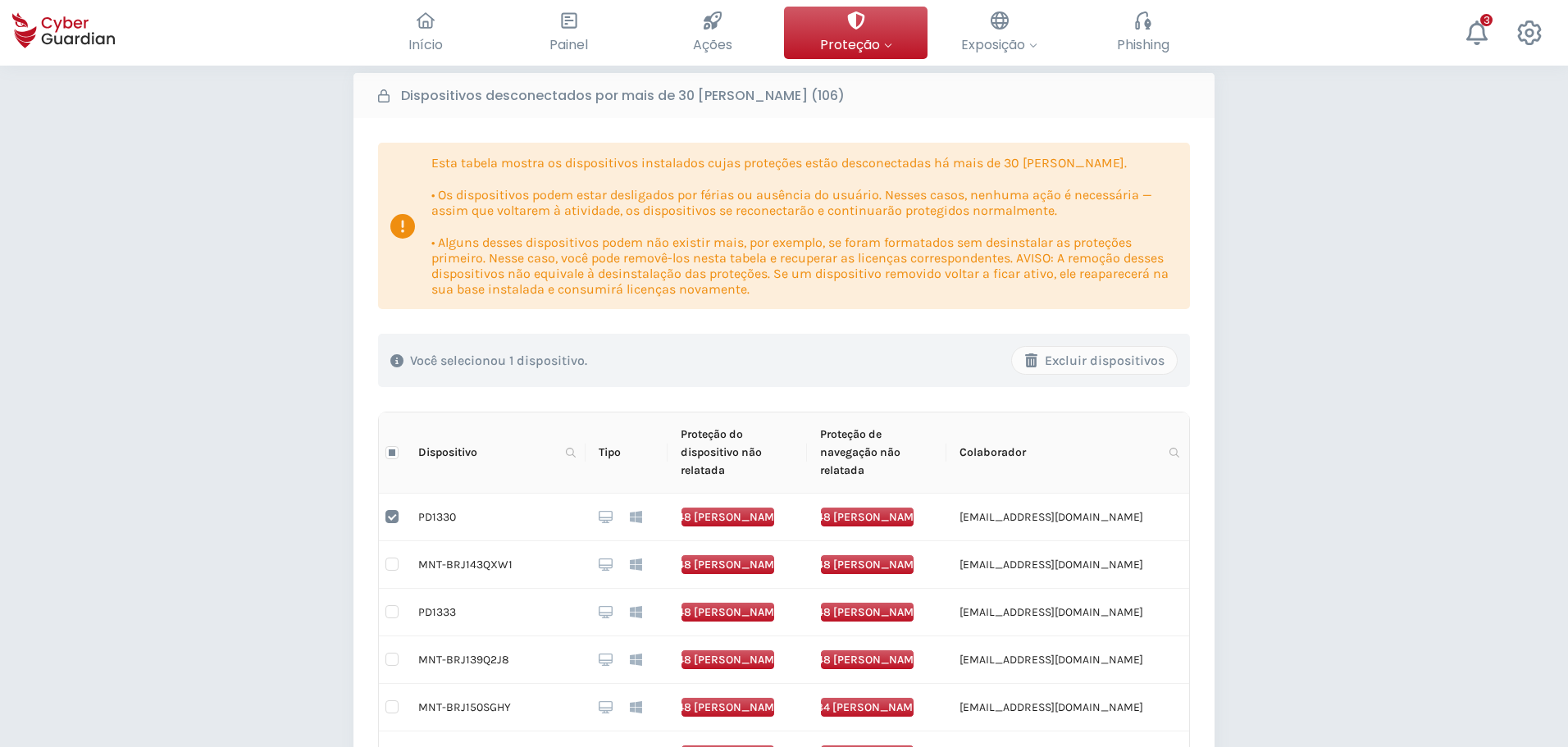
scroll to position [82, 0]
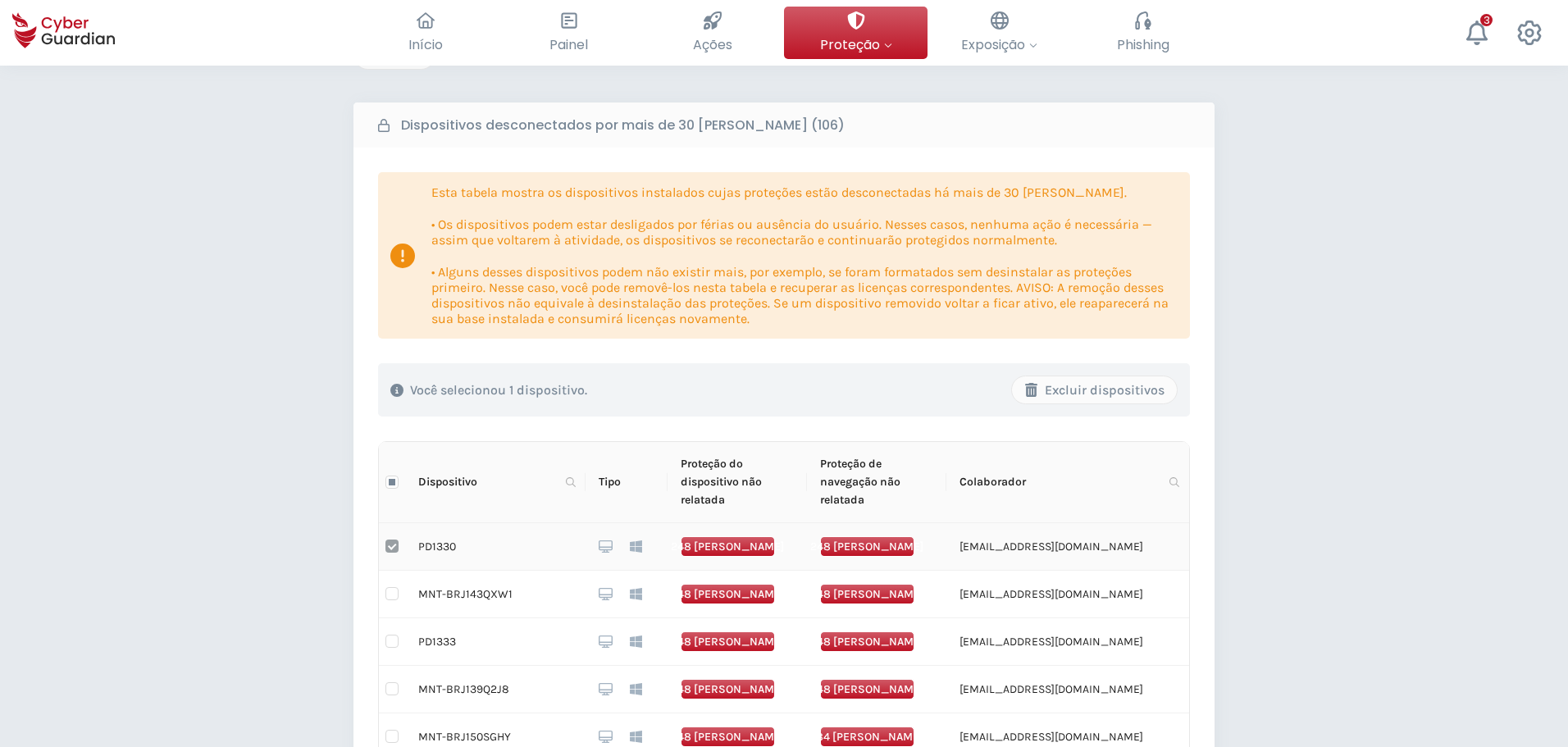
click at [394, 543] on input "checkbox" at bounding box center [391, 545] width 13 height 13
checkbox input "false"
click at [572, 482] on icon at bounding box center [571, 482] width 10 height 10
click at [556, 516] on input "text" at bounding box center [490, 517] width 163 height 26
paste input "MNT-BRJ210W175"
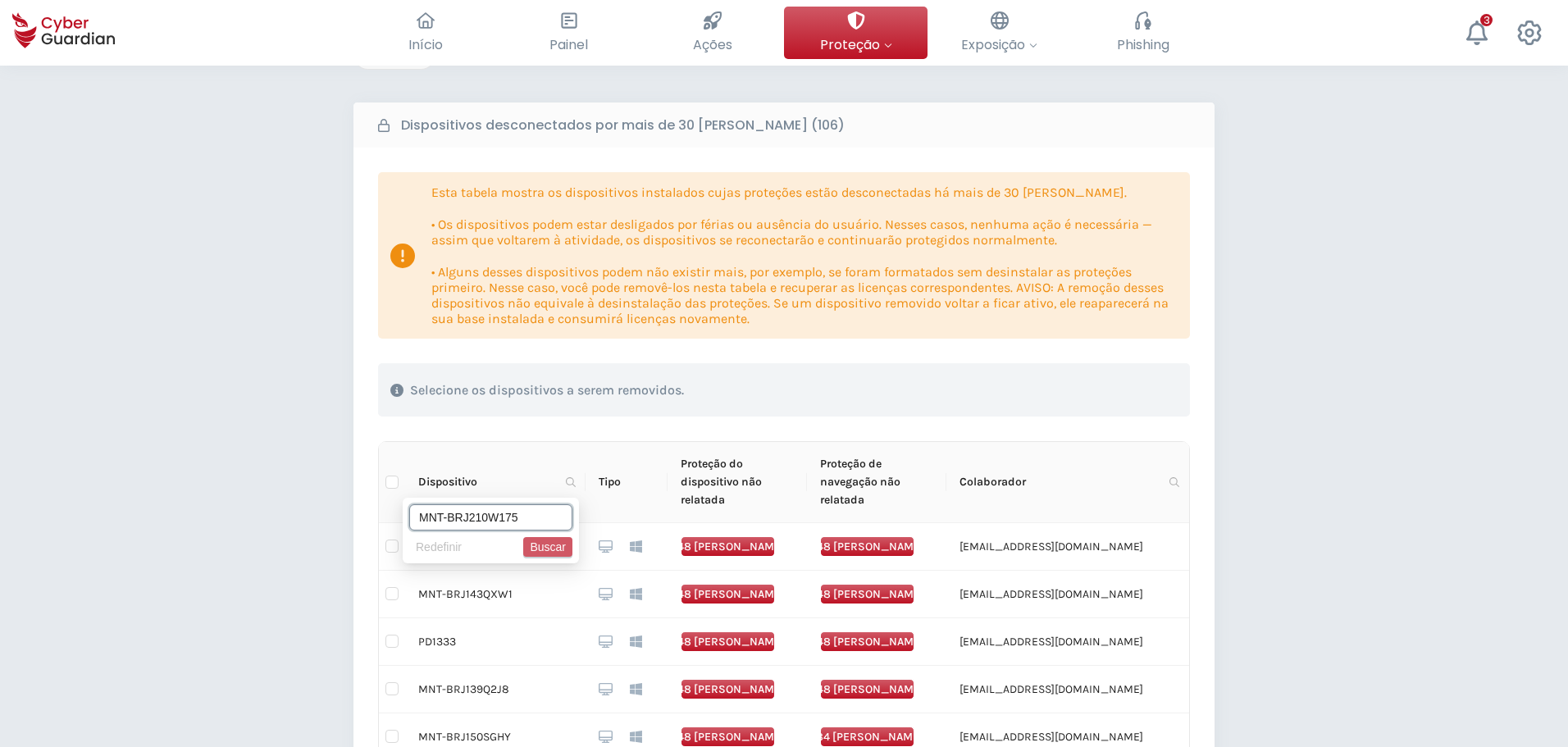
type input "MNT-BRJ210W175"
click at [553, 543] on span "Buscar" at bounding box center [548, 546] width 36 height 18
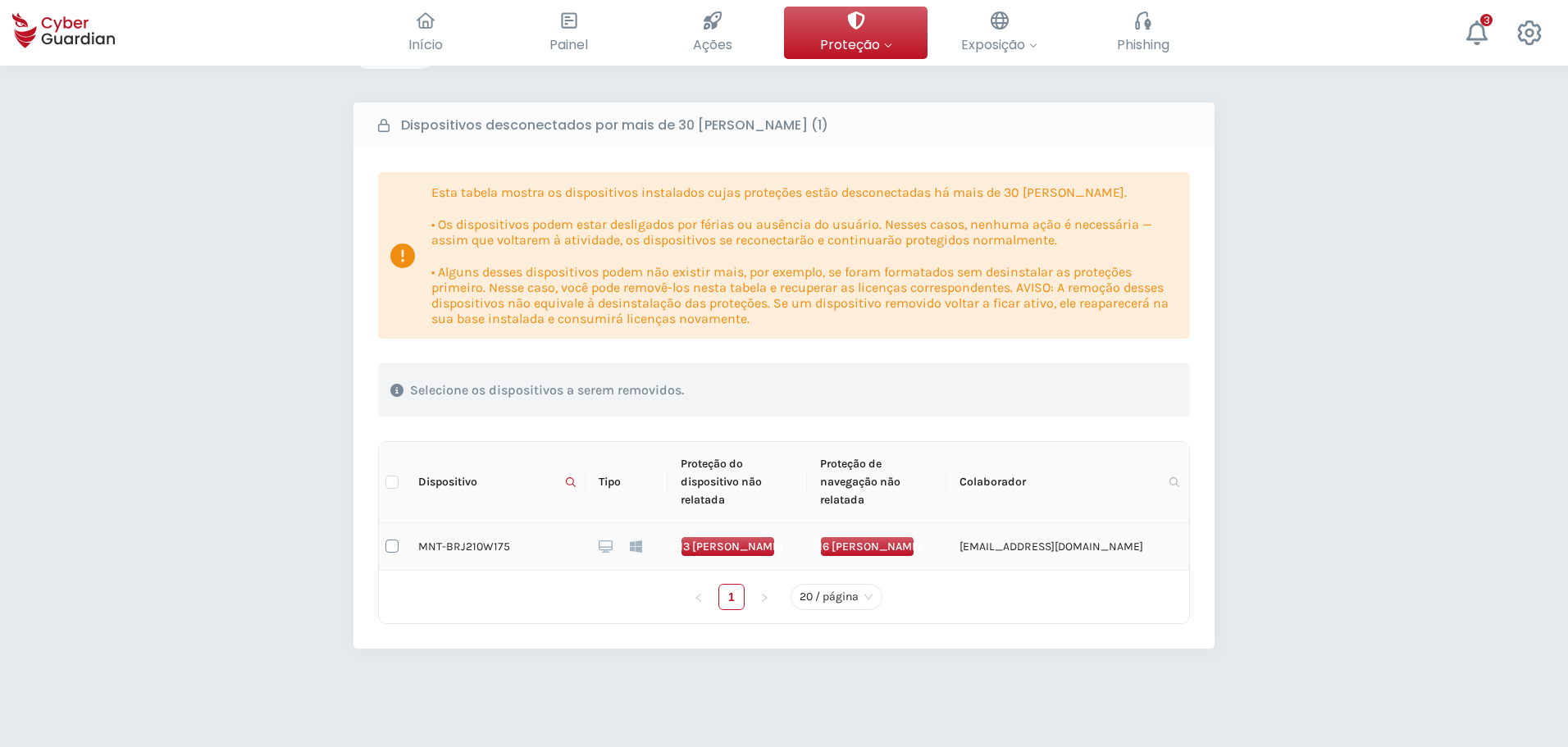
click at [389, 547] on input "checkbox" at bounding box center [391, 545] width 13 height 13
checkbox input "true"
click at [1114, 388] on div "Excluir dispositivos" at bounding box center [1094, 389] width 141 height 20
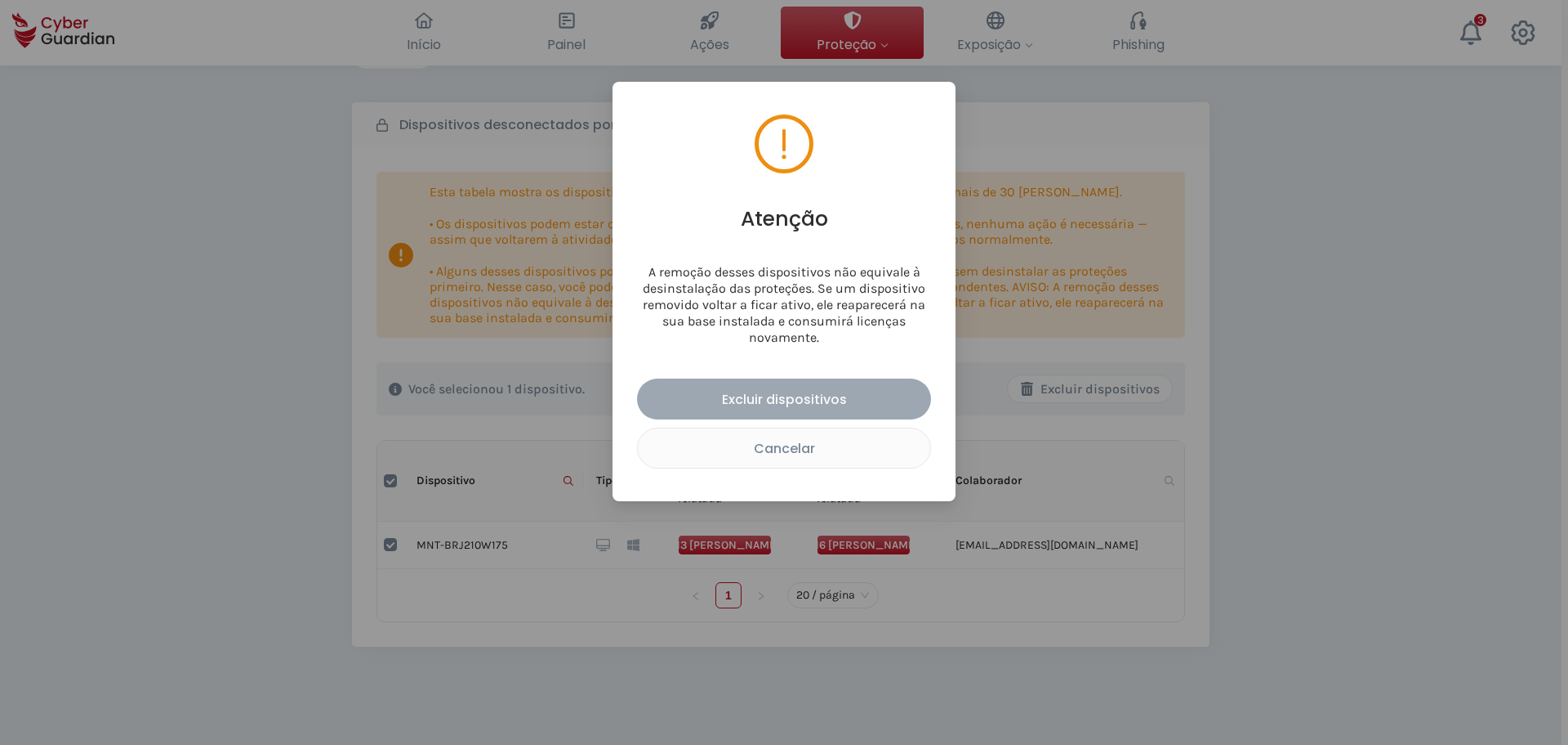
click at [800, 394] on div "Excluir dispositivos" at bounding box center [784, 399] width 270 height 20
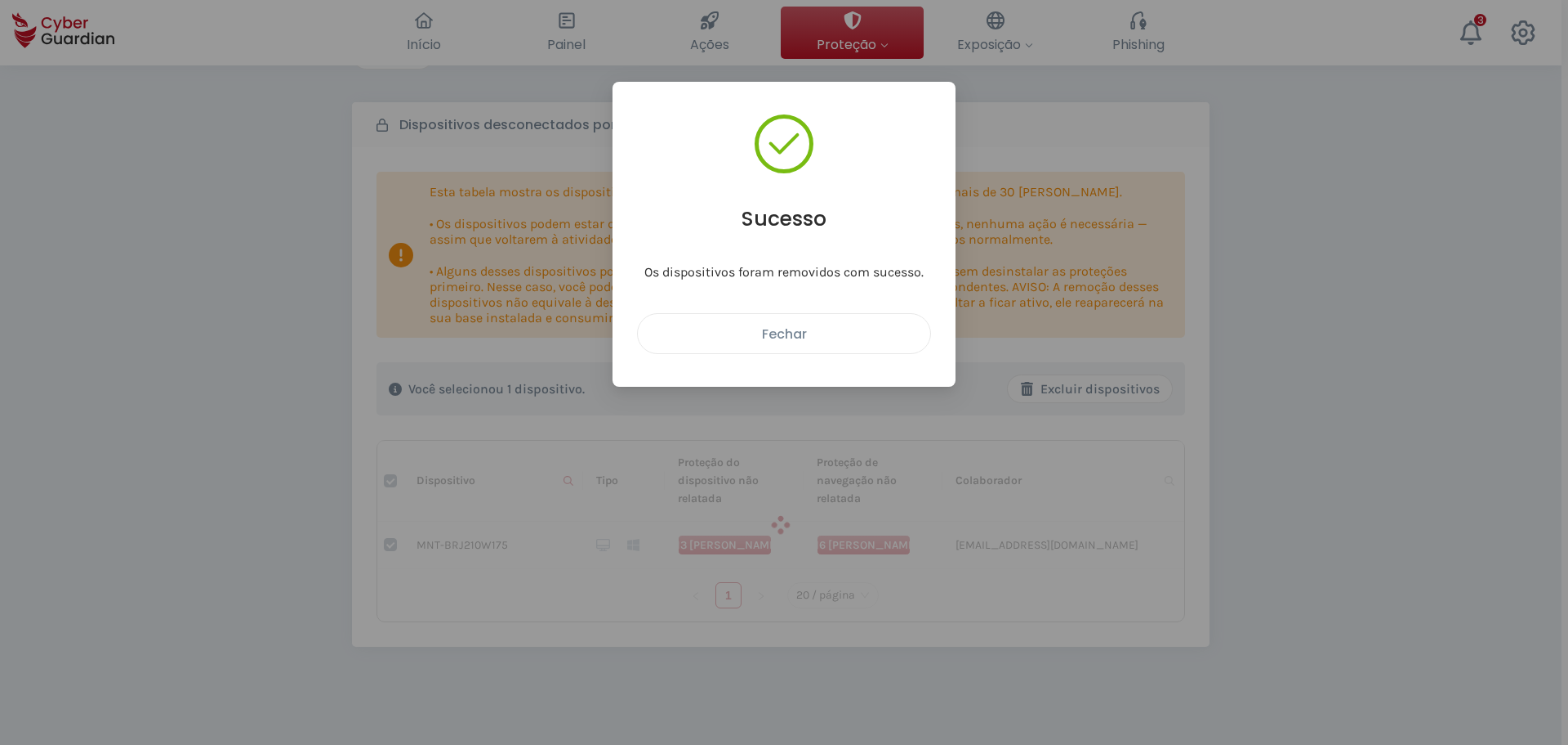
checkbox input "false"
click at [784, 336] on div "Fechar" at bounding box center [784, 334] width 268 height 20
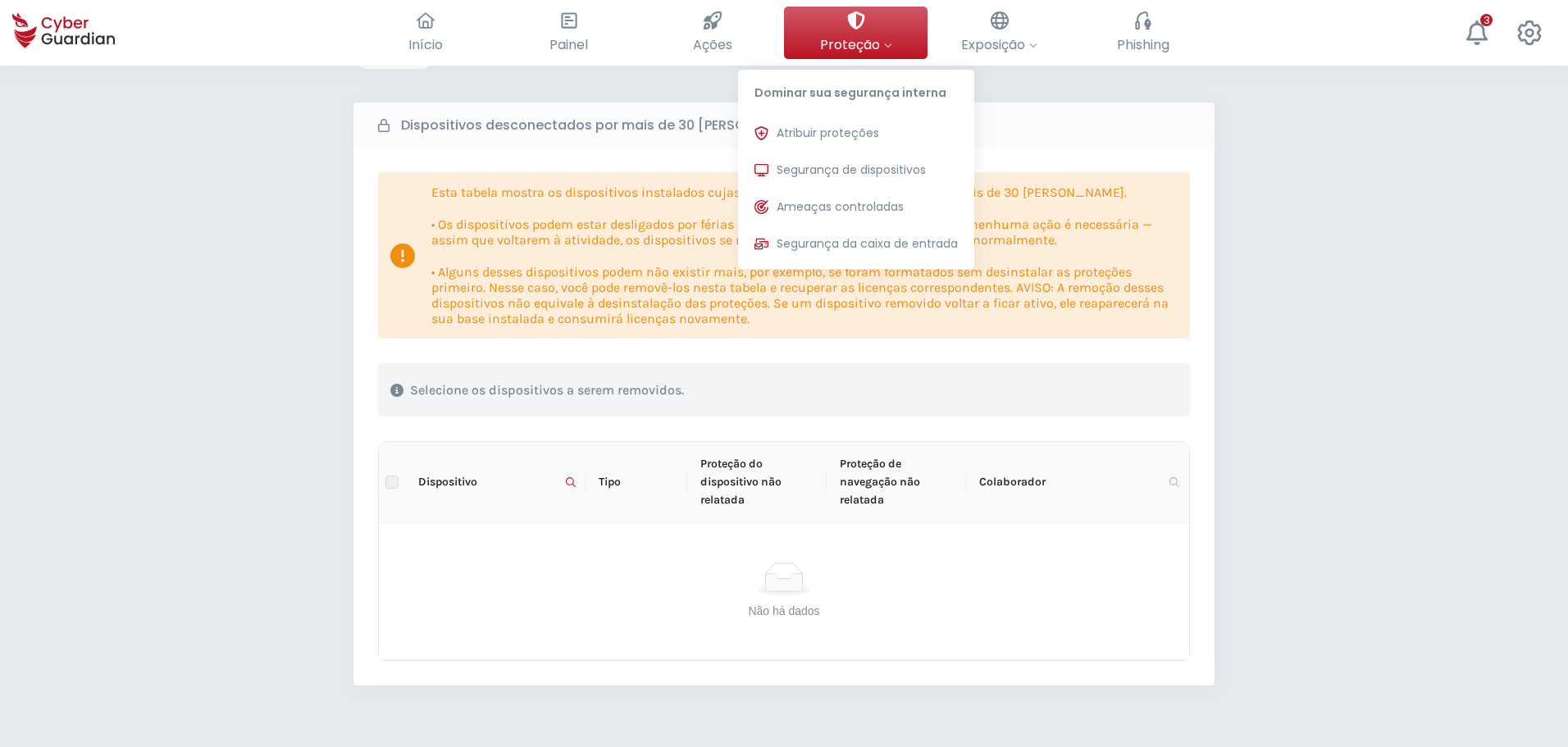
click at [857, 11] on div at bounding box center [856, 20] width 18 height 28
click at [830, 167] on span "Segurança de dispositivos" at bounding box center [850, 170] width 149 height 17
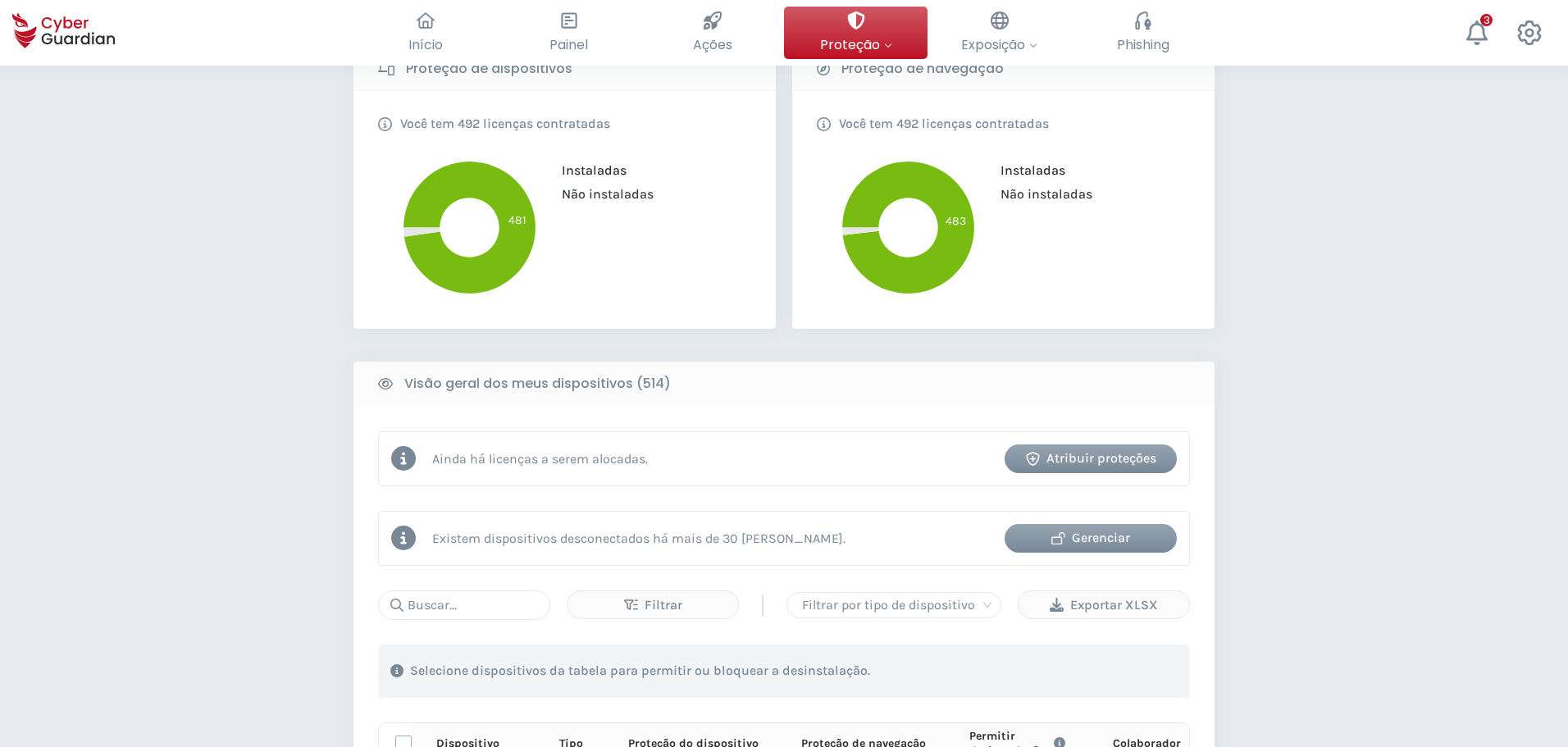
scroll to position [410, 0]
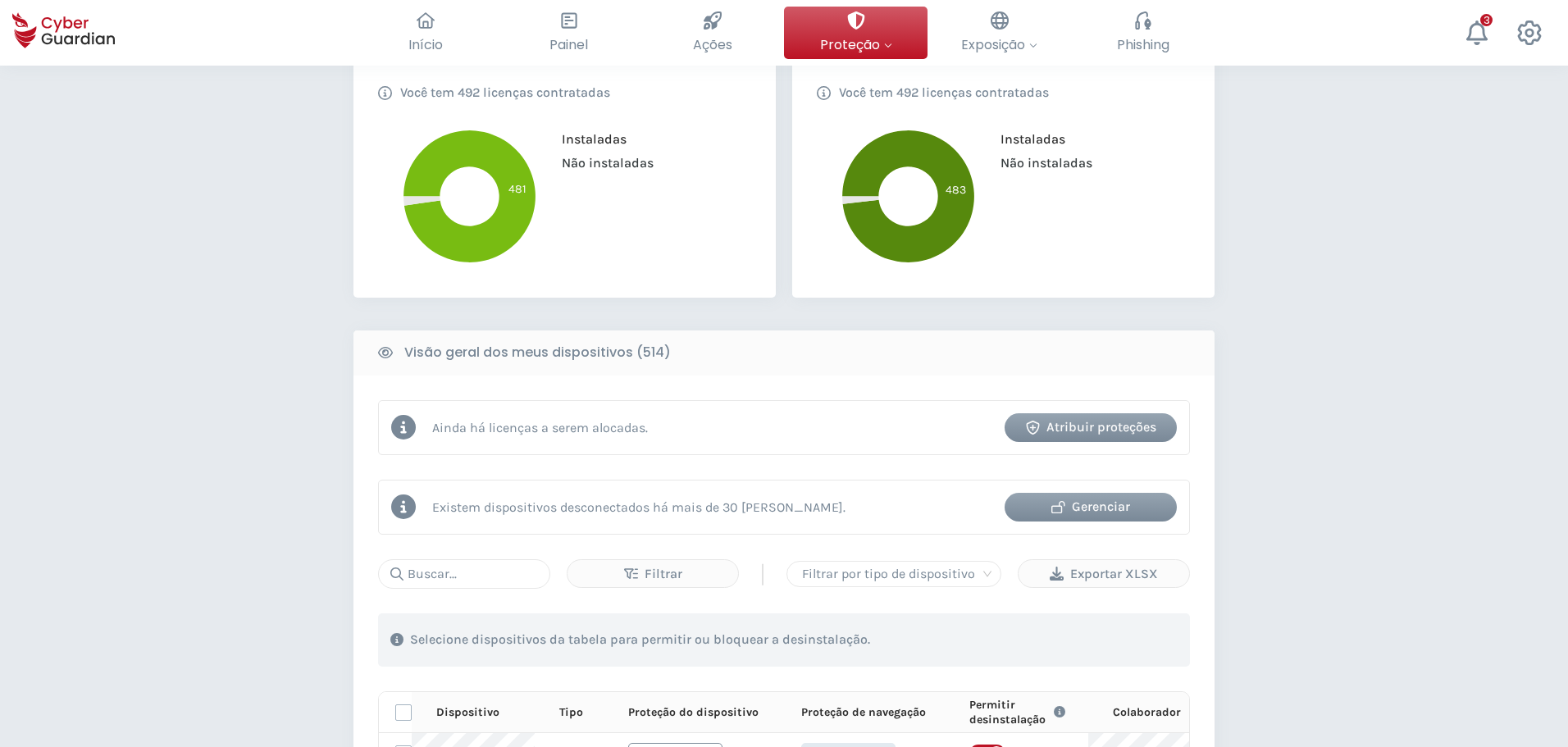
click at [861, 194] on icon at bounding box center [908, 196] width 132 height 132
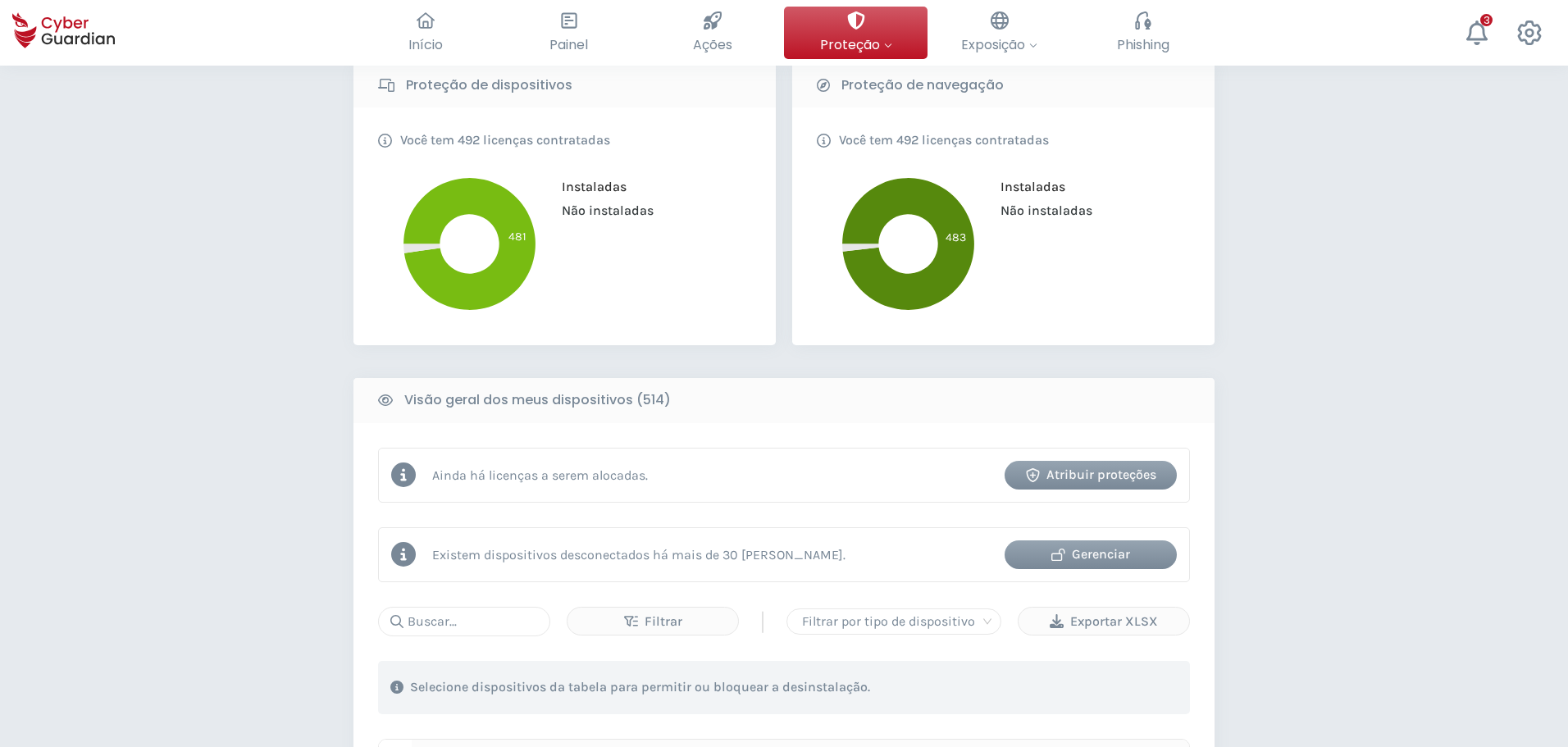
scroll to position [328, 0]
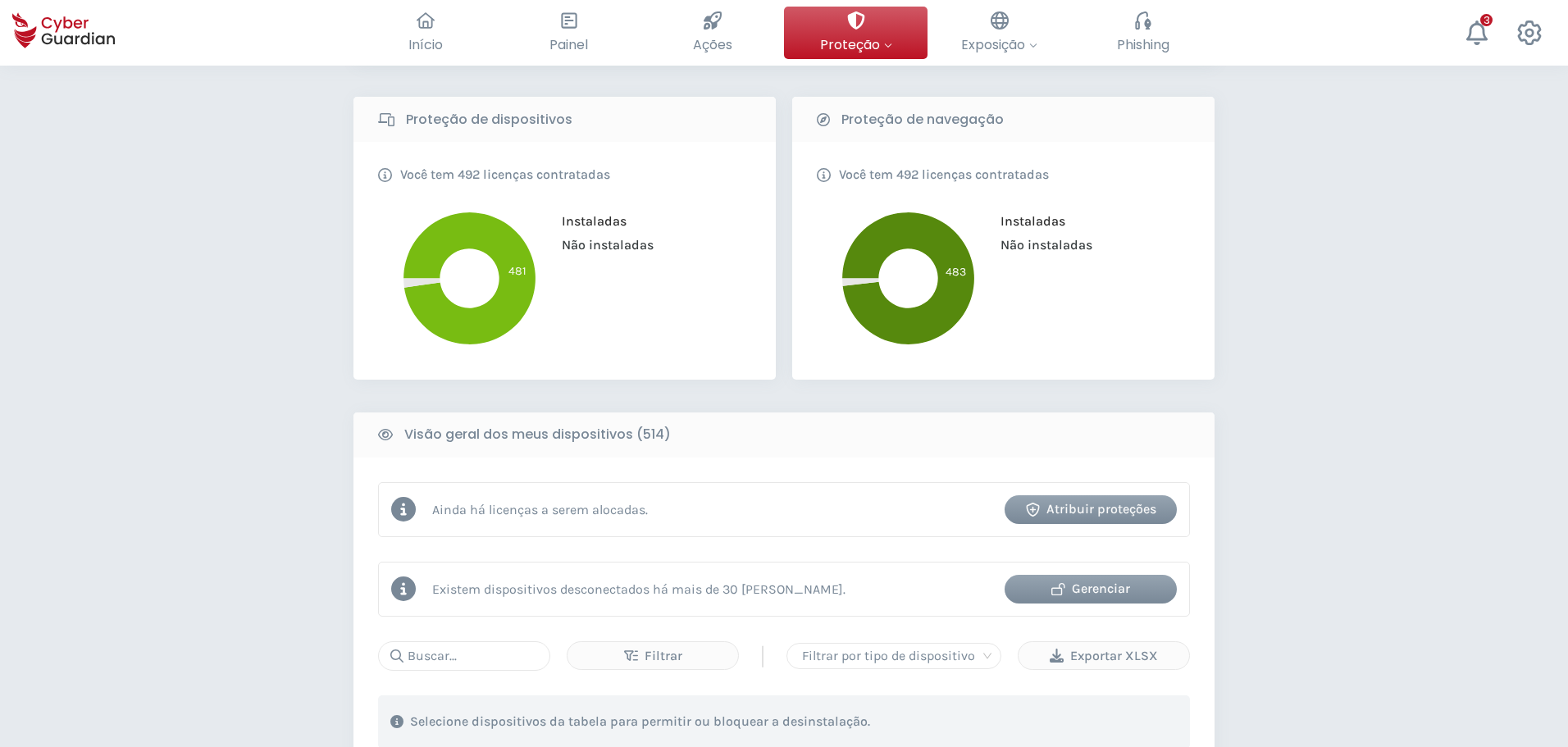
click at [1118, 521] on button "Atribuir proteções" at bounding box center [1091, 509] width 172 height 29
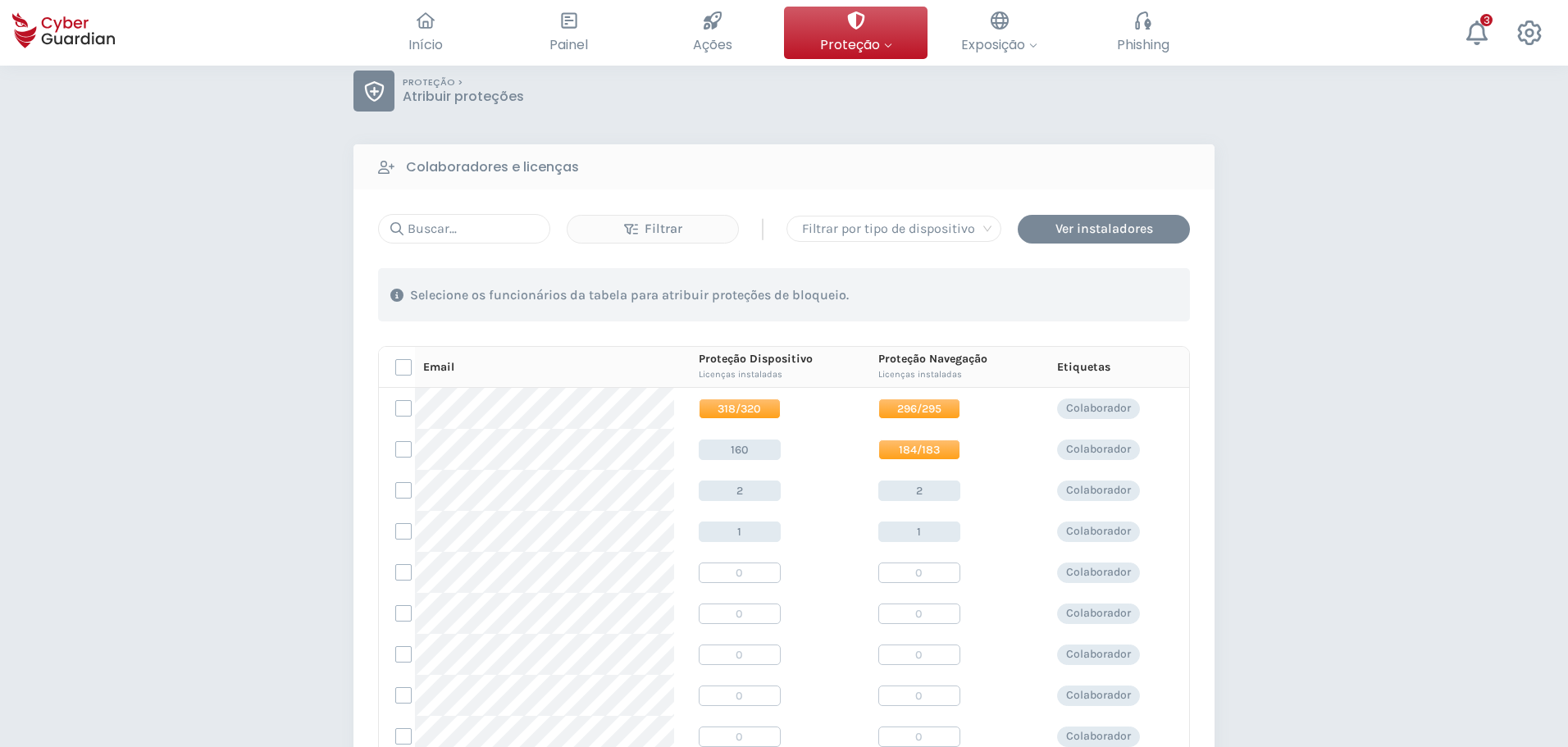
scroll to position [82, 0]
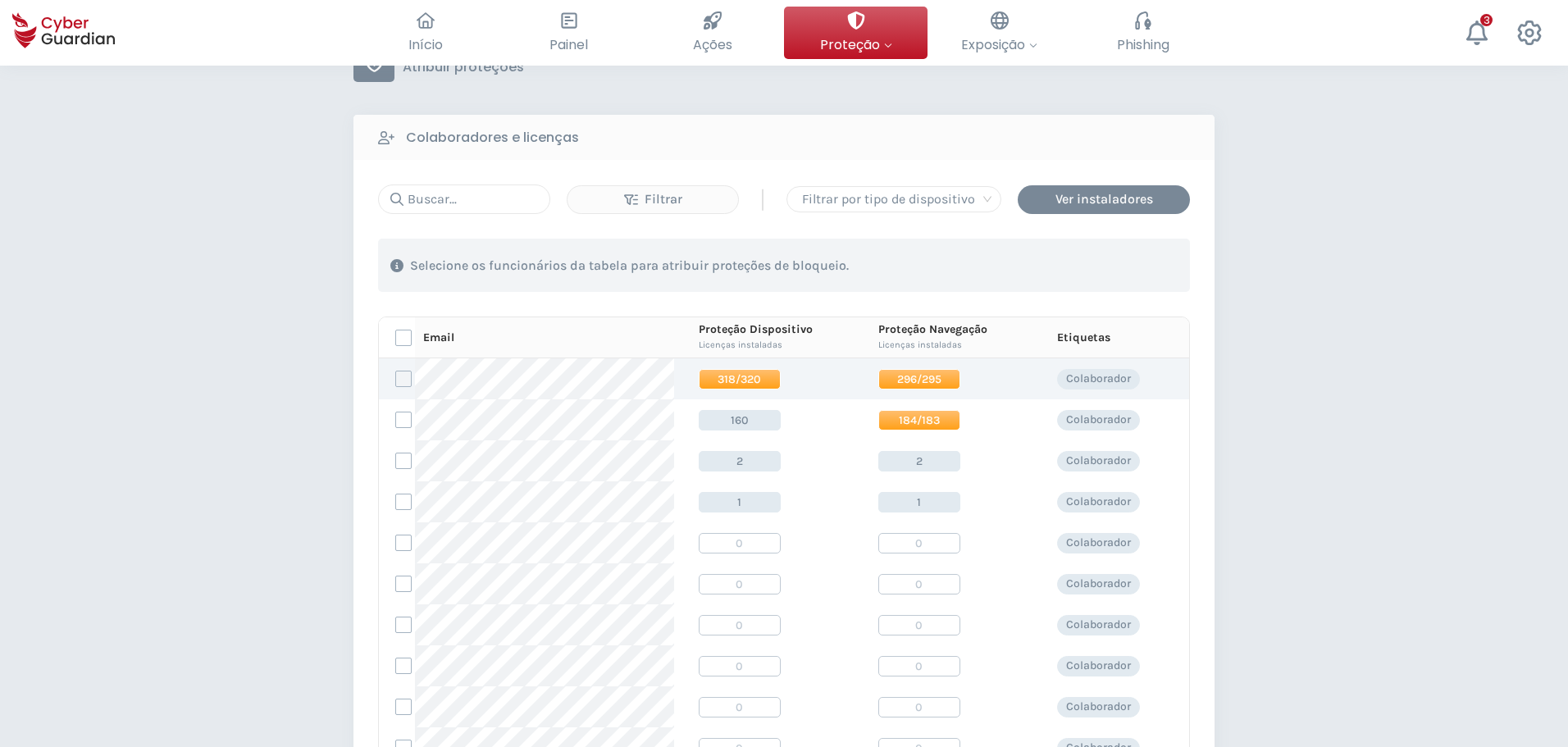
click at [406, 379] on label at bounding box center [403, 378] width 16 height 16
click at [396, 379] on input "checkbox" at bounding box center [396, 378] width 0 height 14
click at [1093, 271] on div "Atribuir proteções" at bounding box center [1096, 265] width 138 height 20
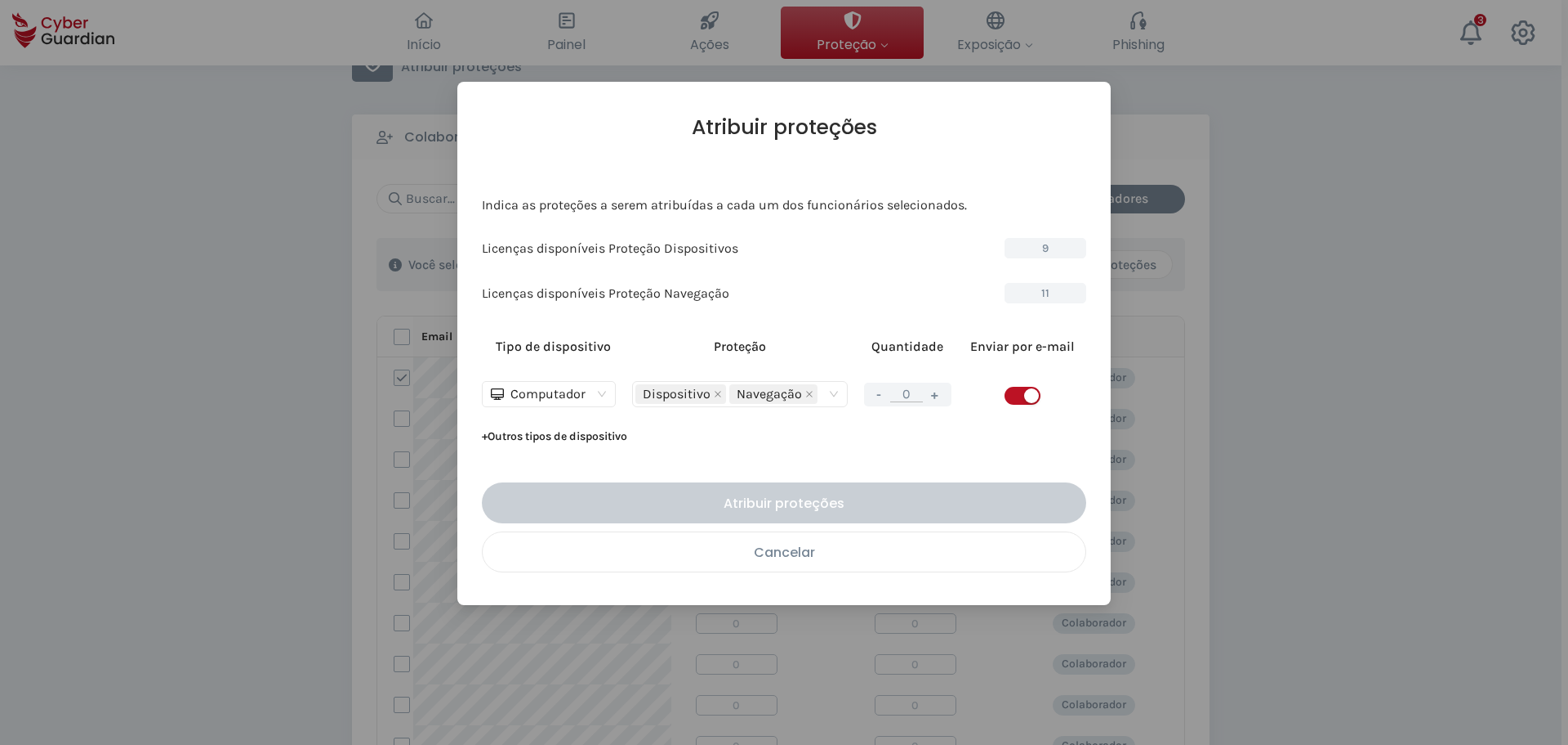
click at [768, 557] on div "Cancelar" at bounding box center [784, 552] width 578 height 20
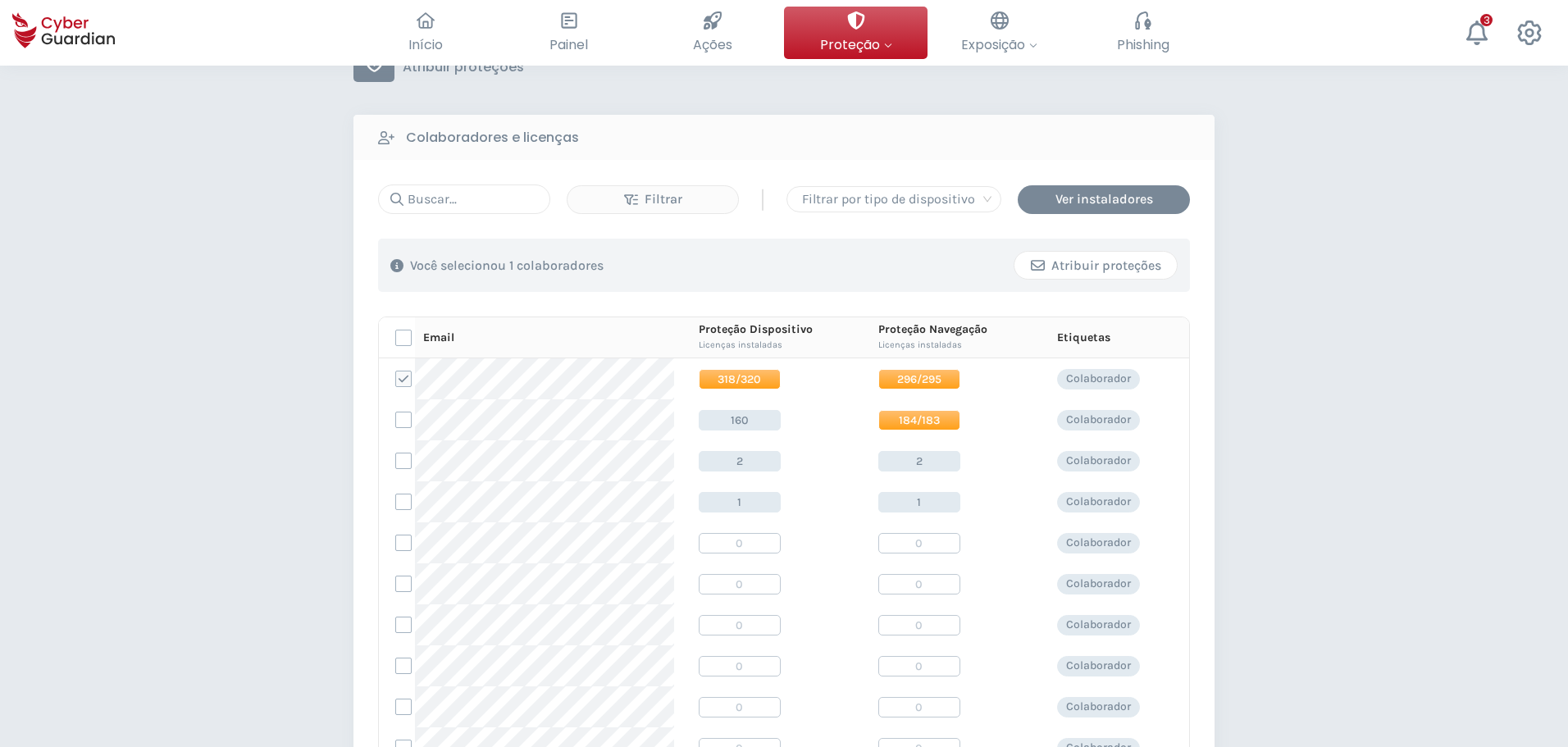
click at [1088, 267] on div "Atribuir proteções" at bounding box center [1096, 265] width 138 height 20
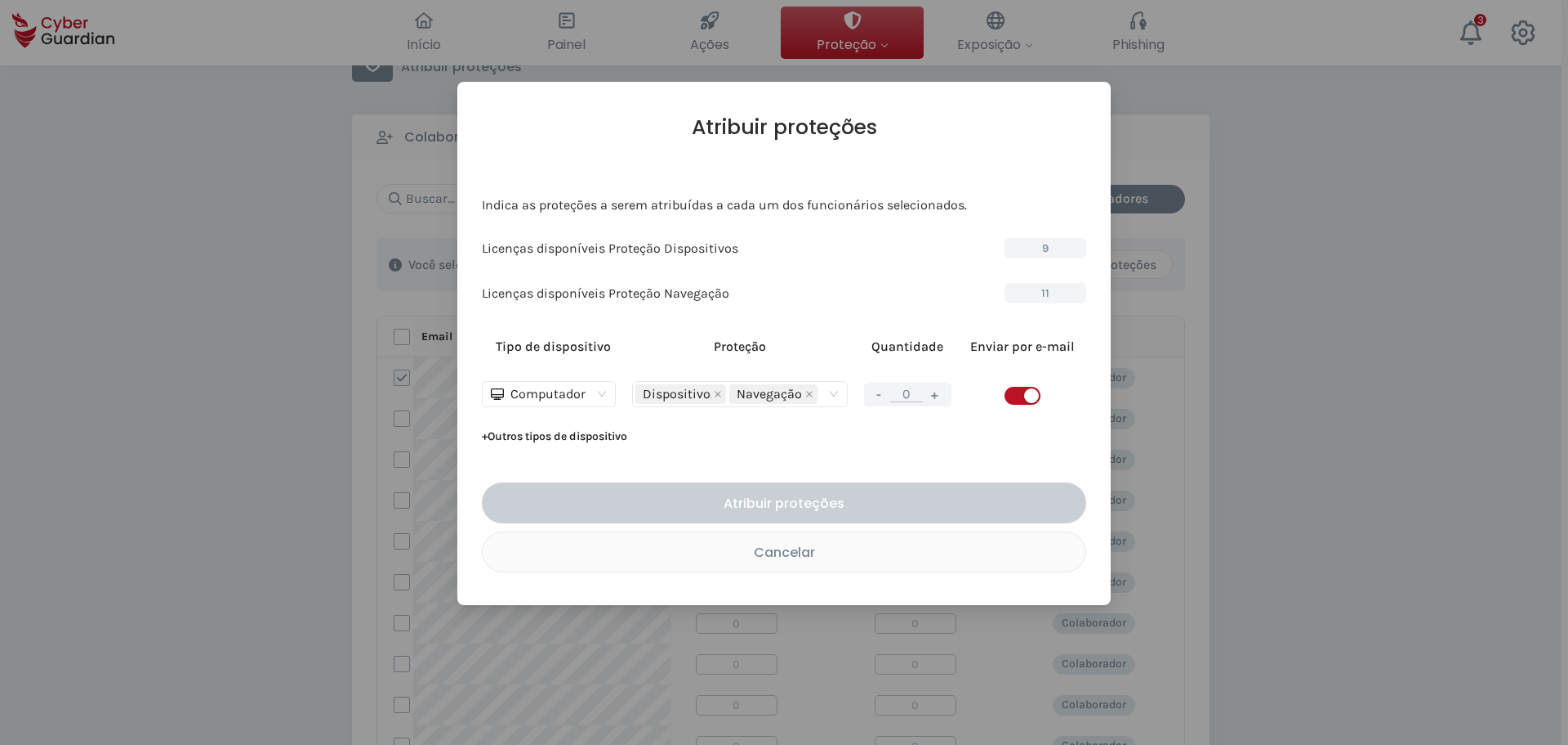
click at [934, 396] on button "+" at bounding box center [935, 394] width 20 height 20
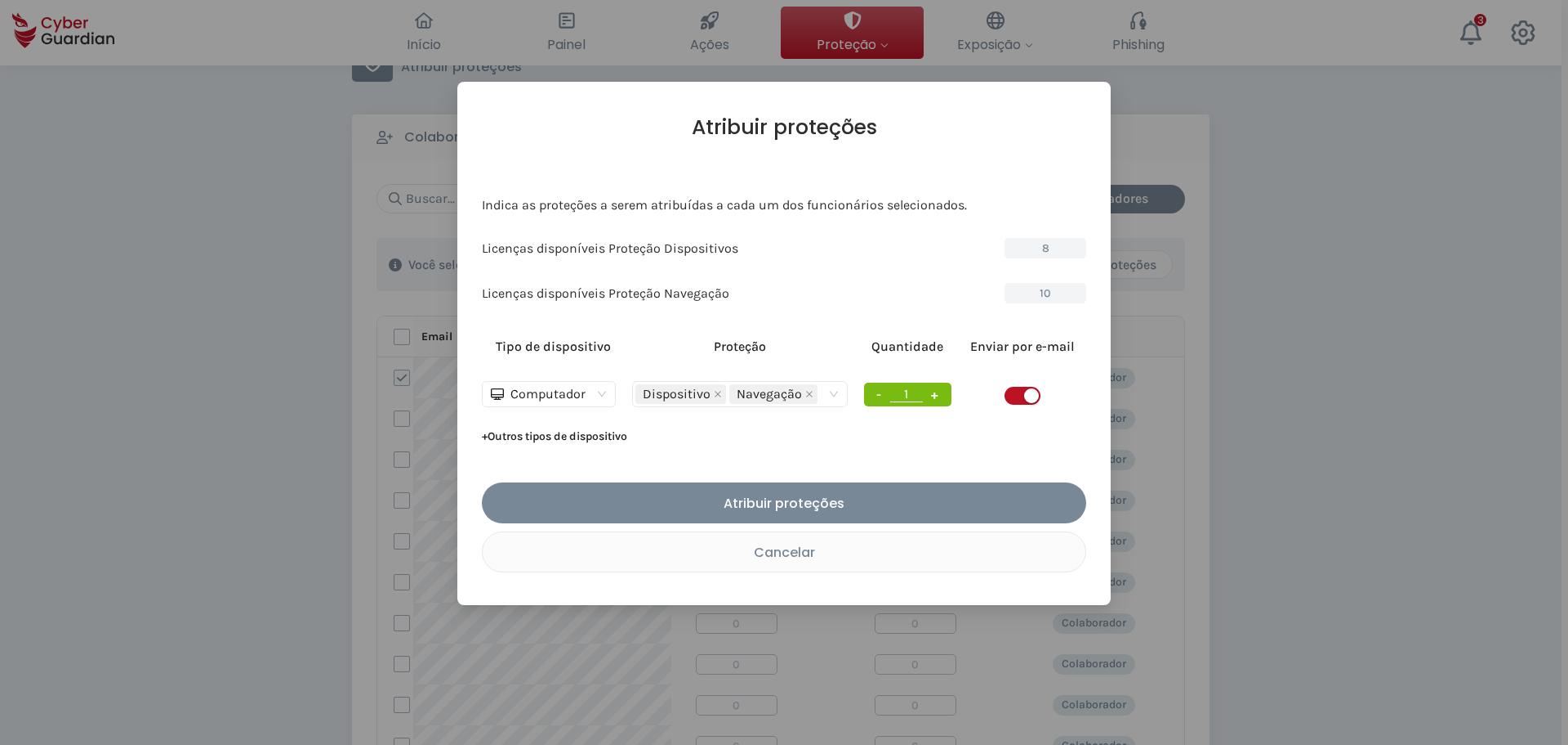
click at [934, 396] on button "+" at bounding box center [935, 394] width 20 height 20
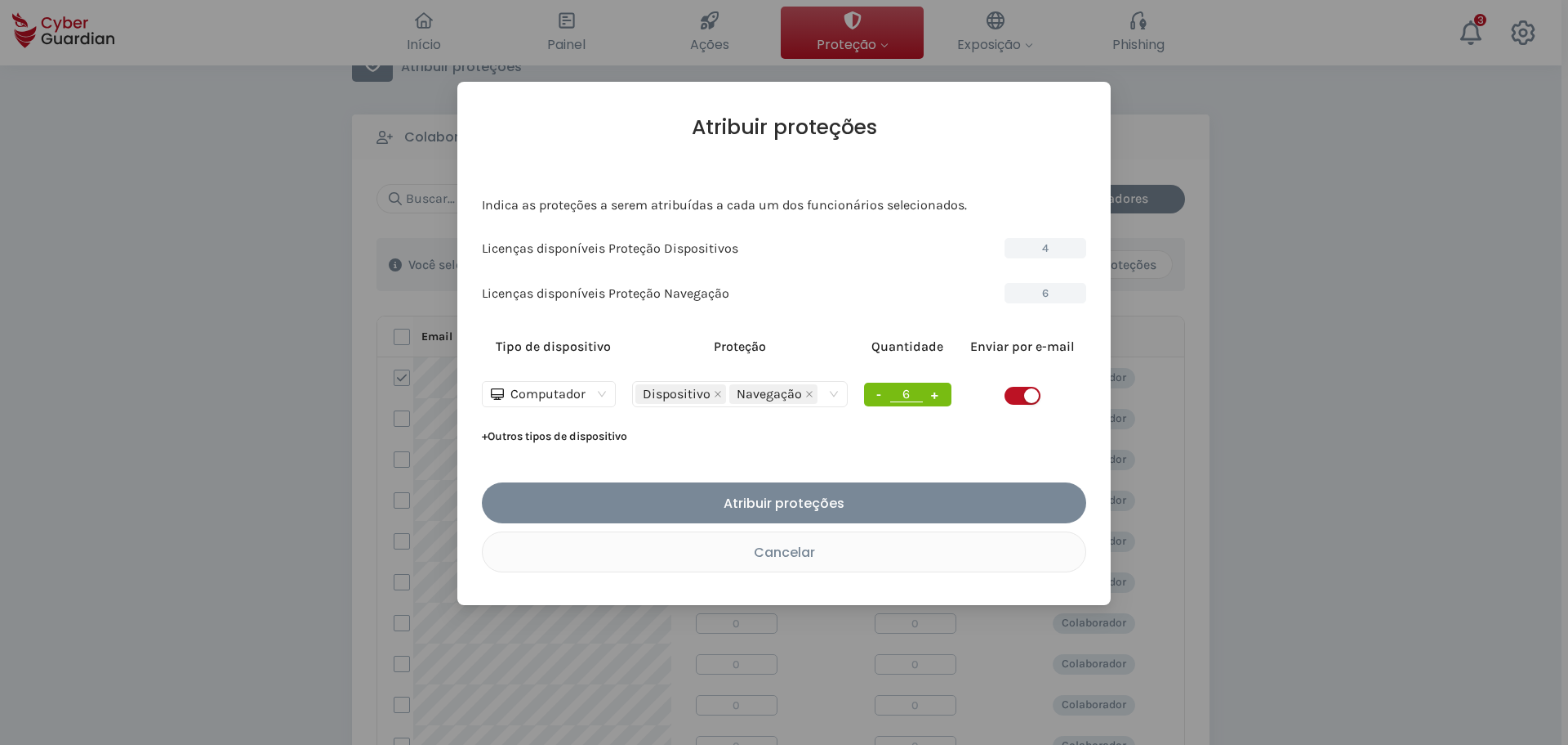
click at [934, 396] on button "+" at bounding box center [935, 394] width 20 height 20
type input "9"
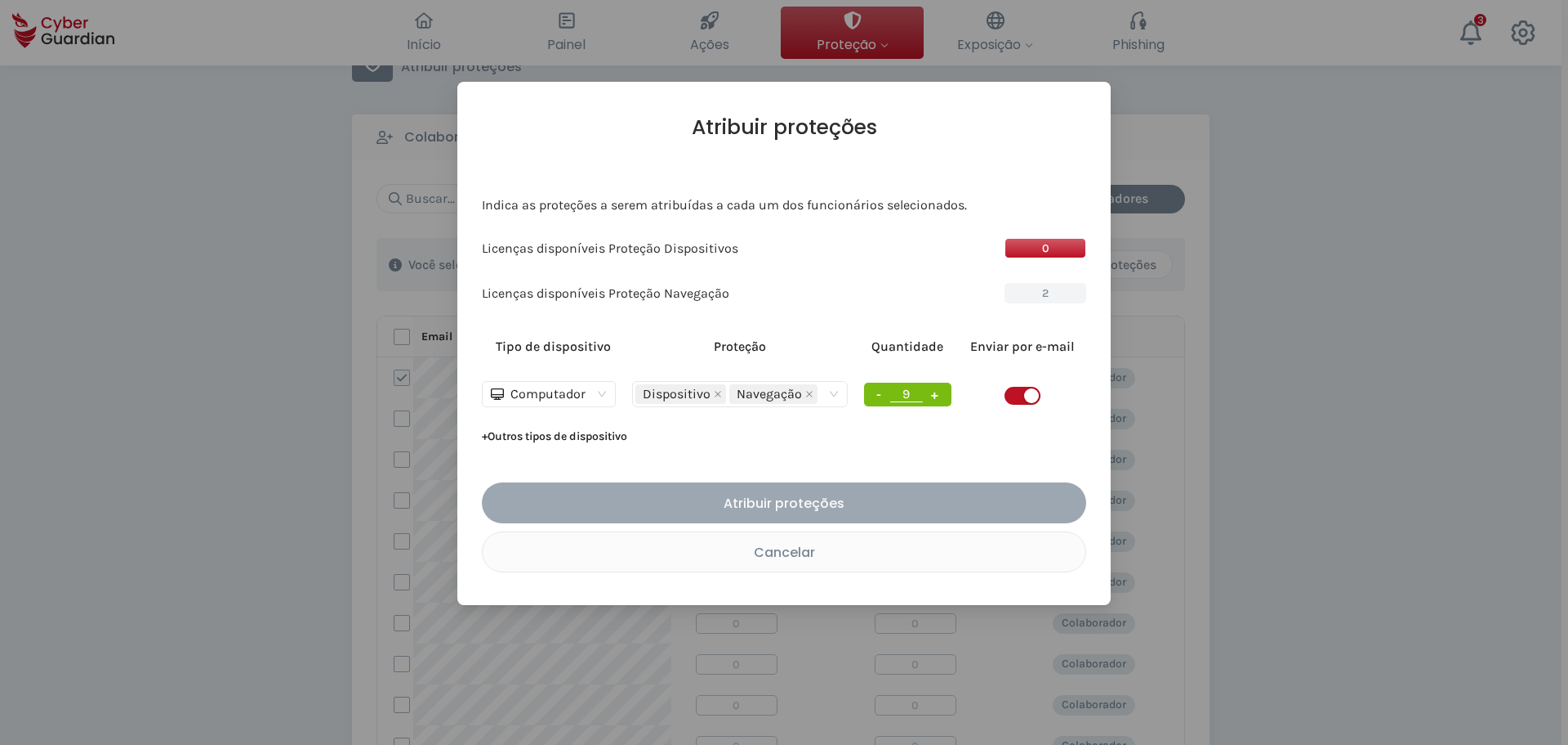
click at [802, 498] on div "Atribuir proteções" at bounding box center [784, 503] width 580 height 20
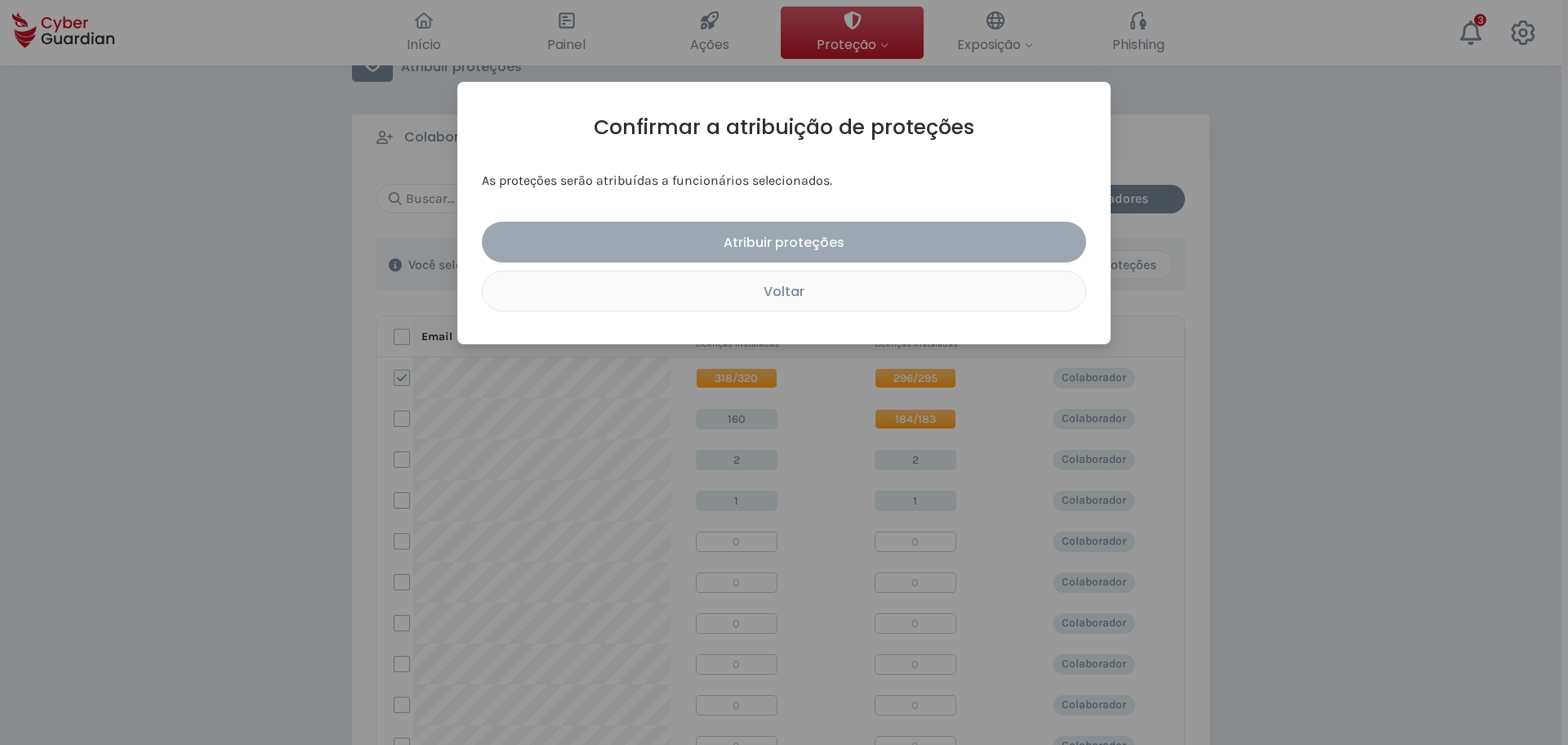
click at [798, 242] on div "Atribuir proteções" at bounding box center [784, 242] width 580 height 20
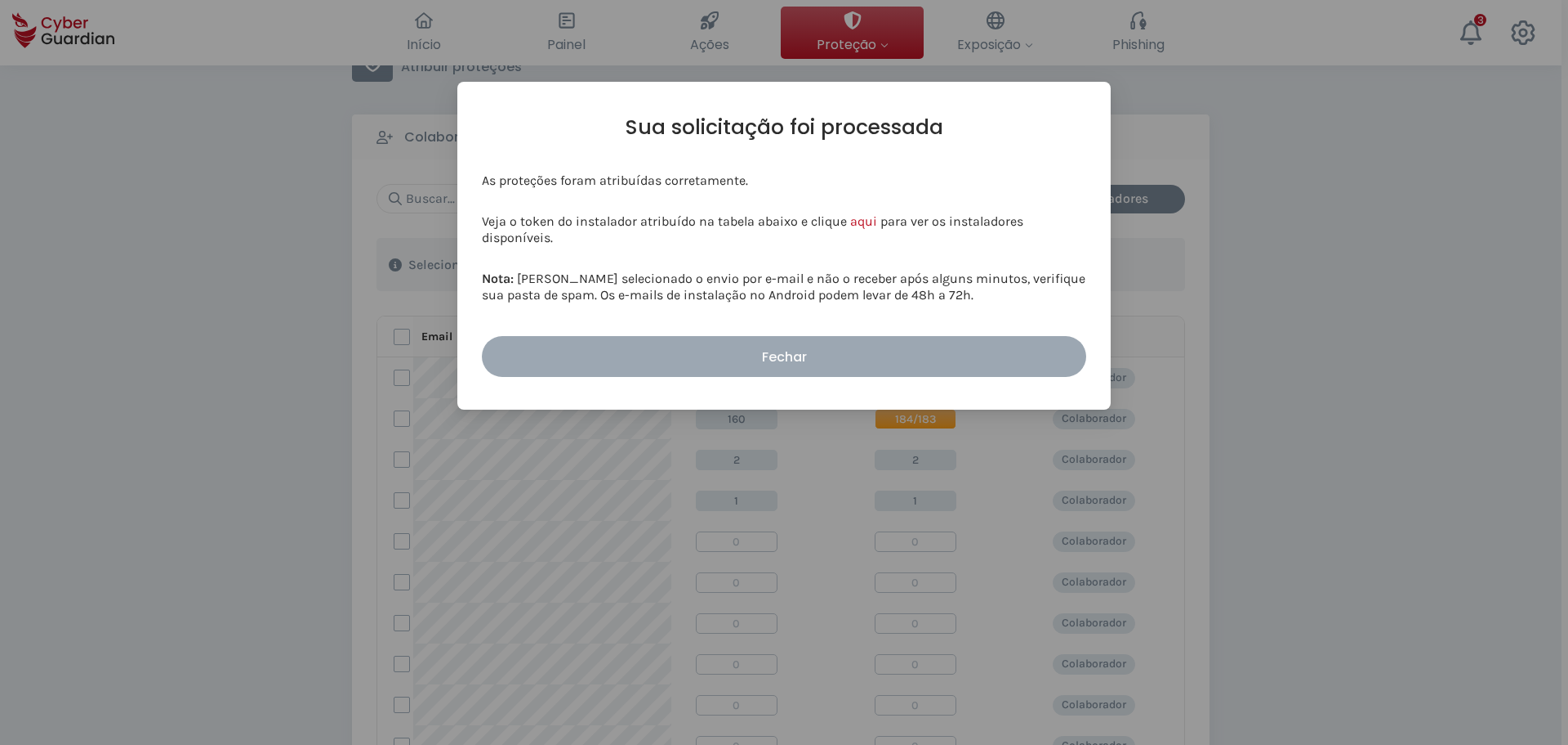
click at [778, 364] on div "Fechar" at bounding box center [784, 357] width 580 height 20
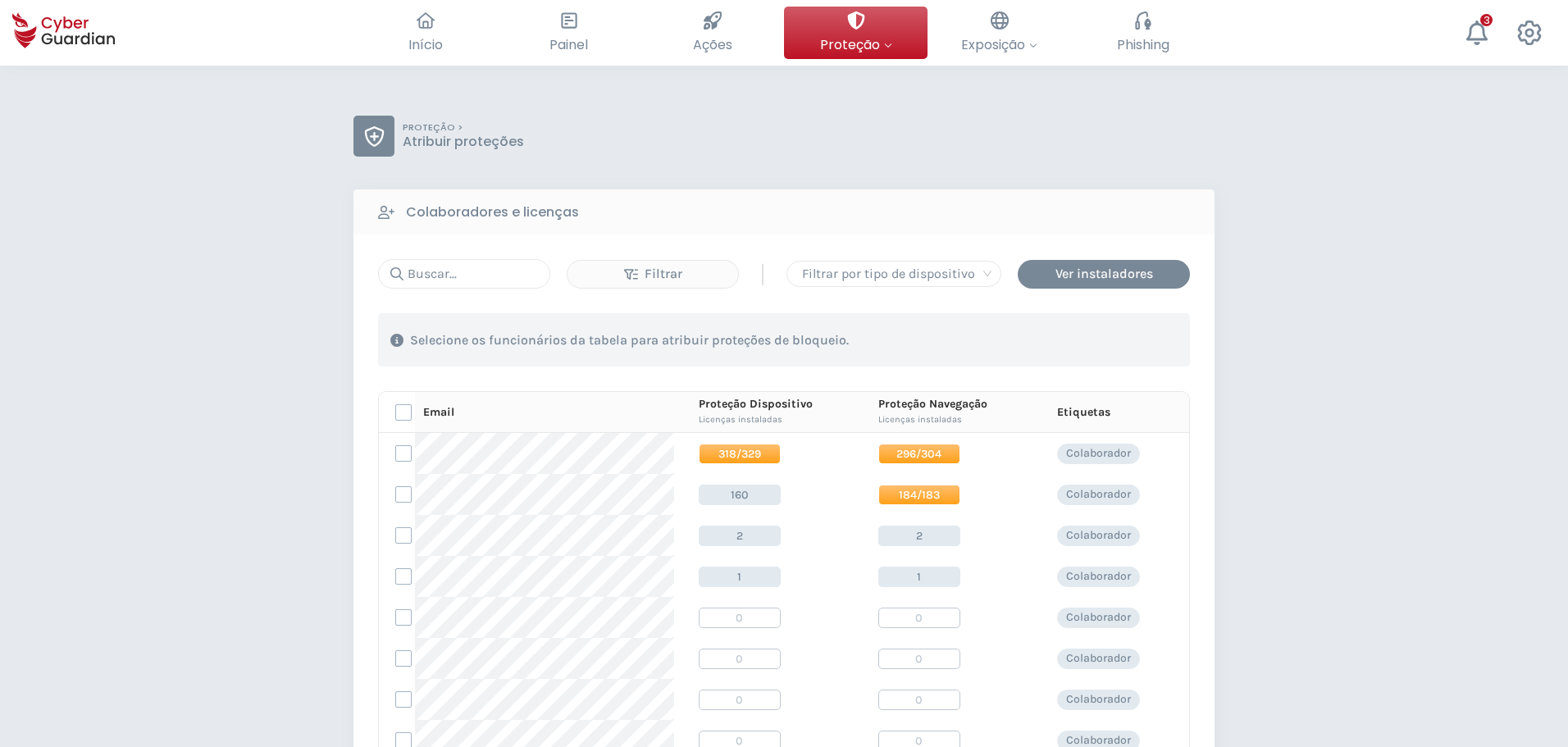
scroll to position [0, 0]
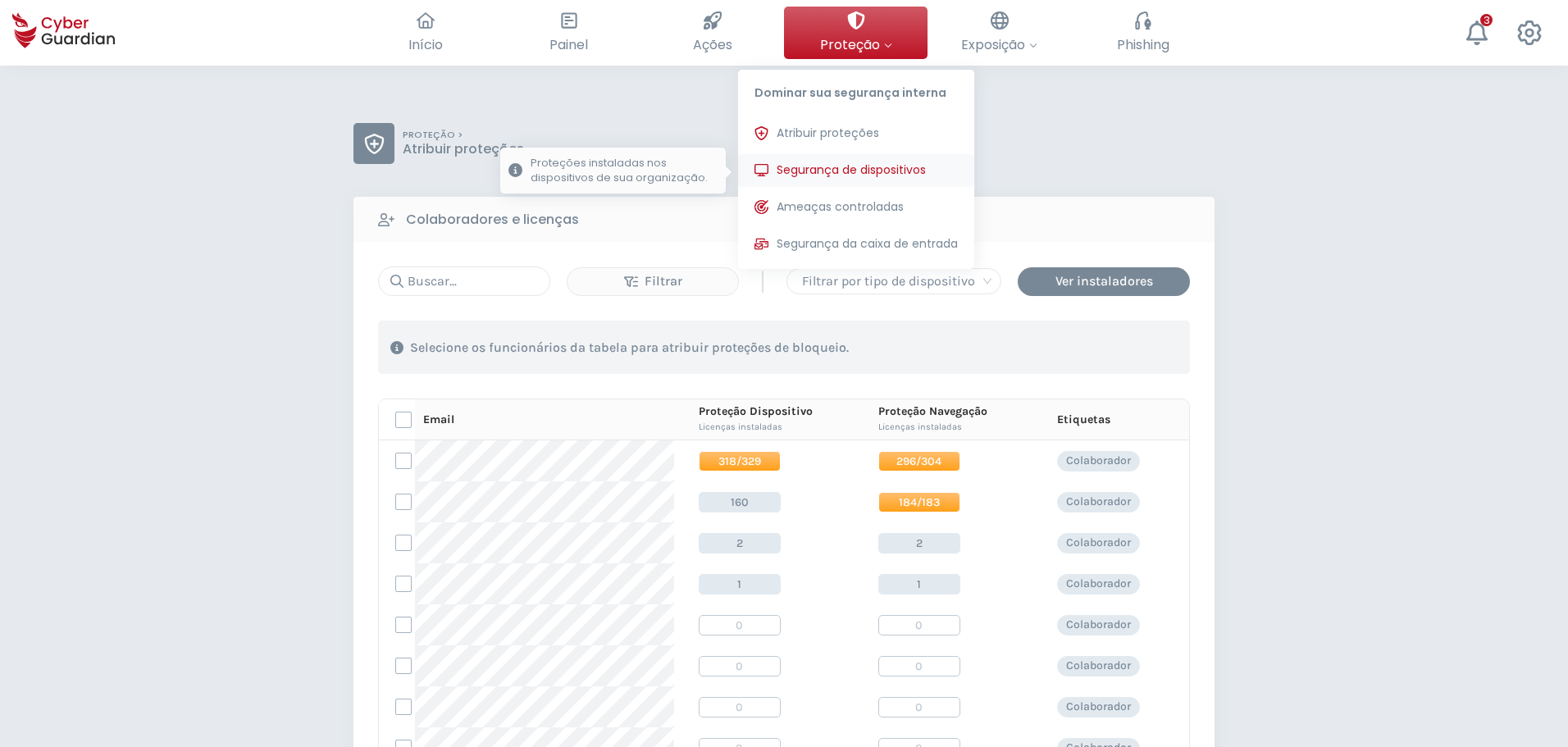
click at [838, 163] on span "Segurança de dispositivos" at bounding box center [850, 170] width 149 height 17
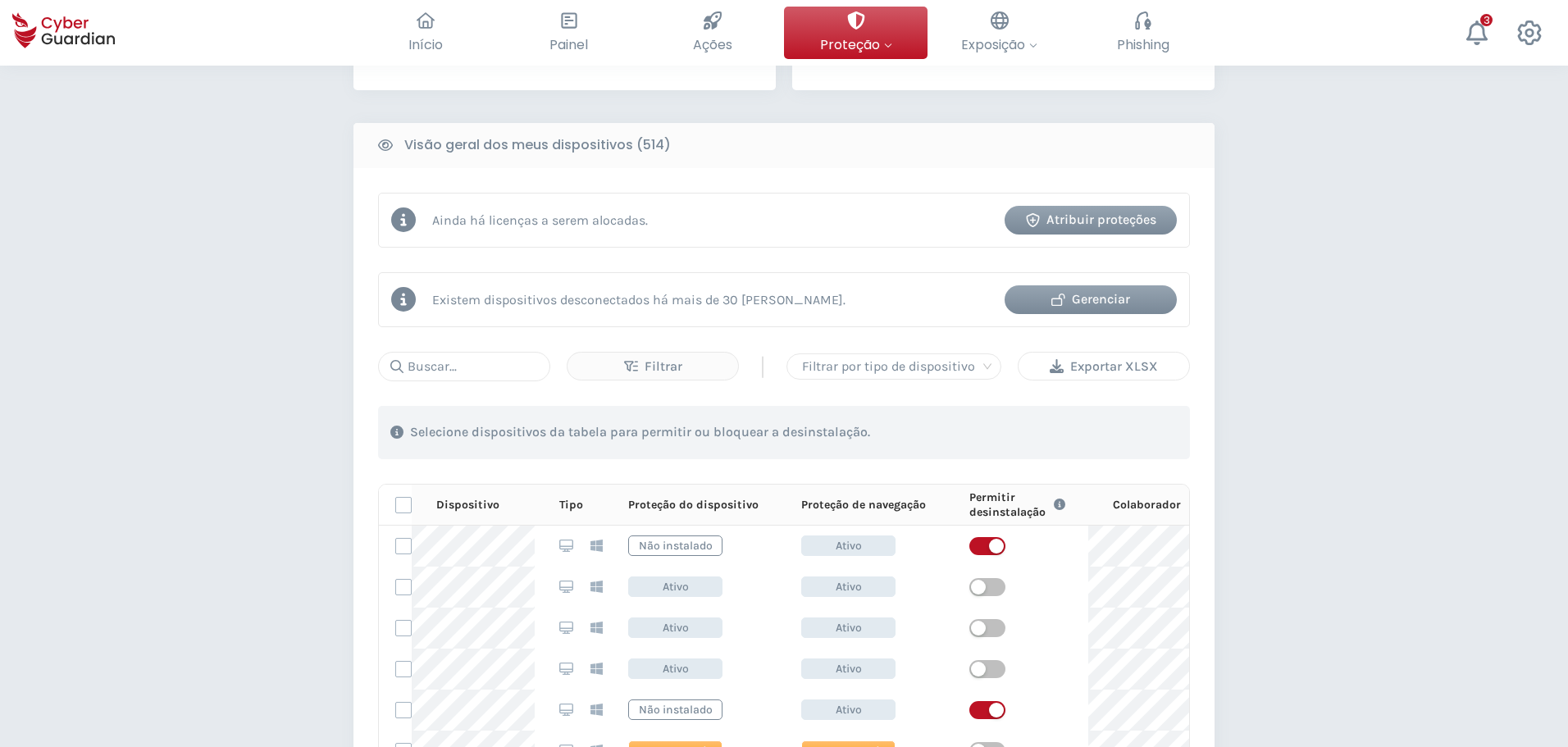
scroll to position [656, 0]
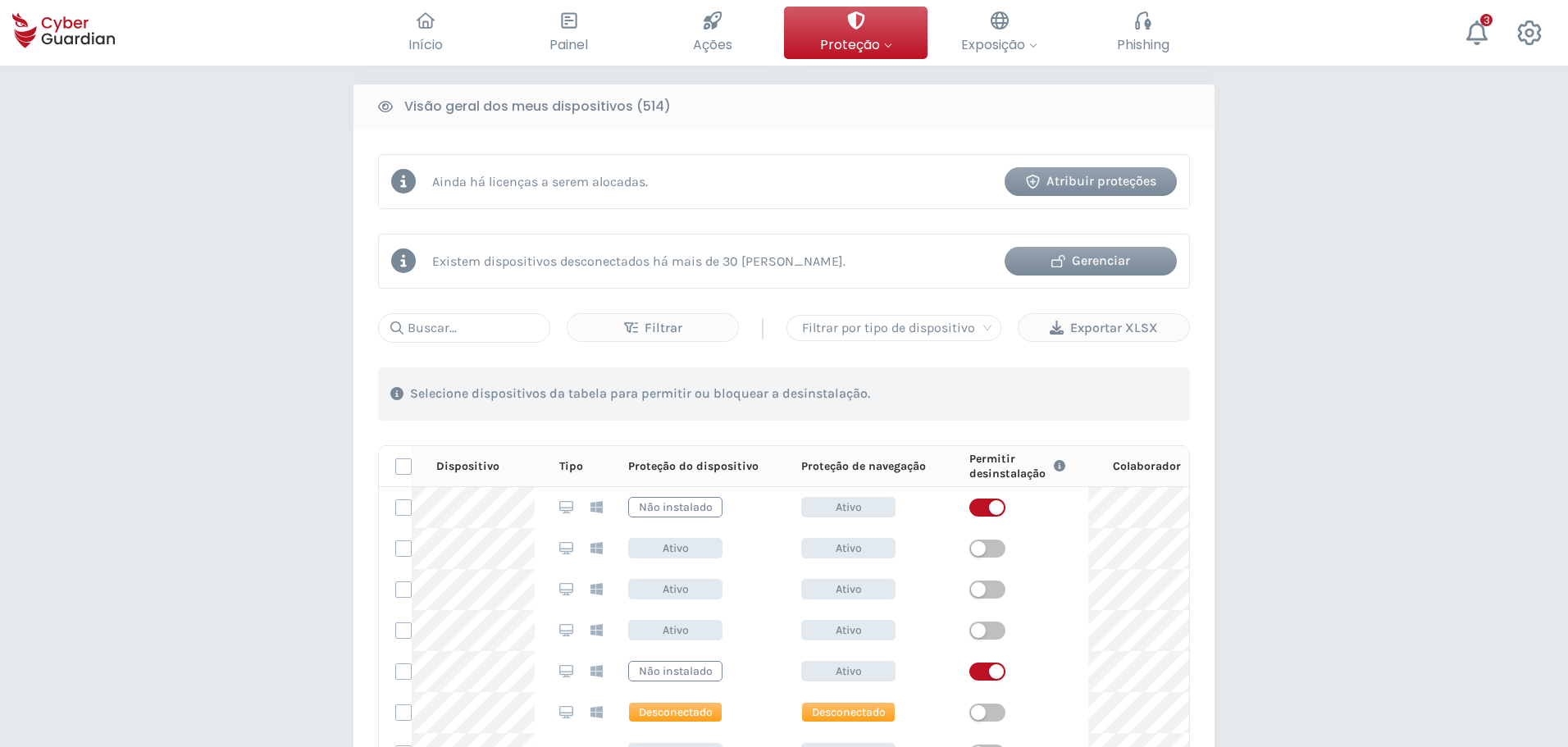
click at [1075, 183] on div "Atribuir proteções" at bounding box center [1090, 181] width 147 height 20
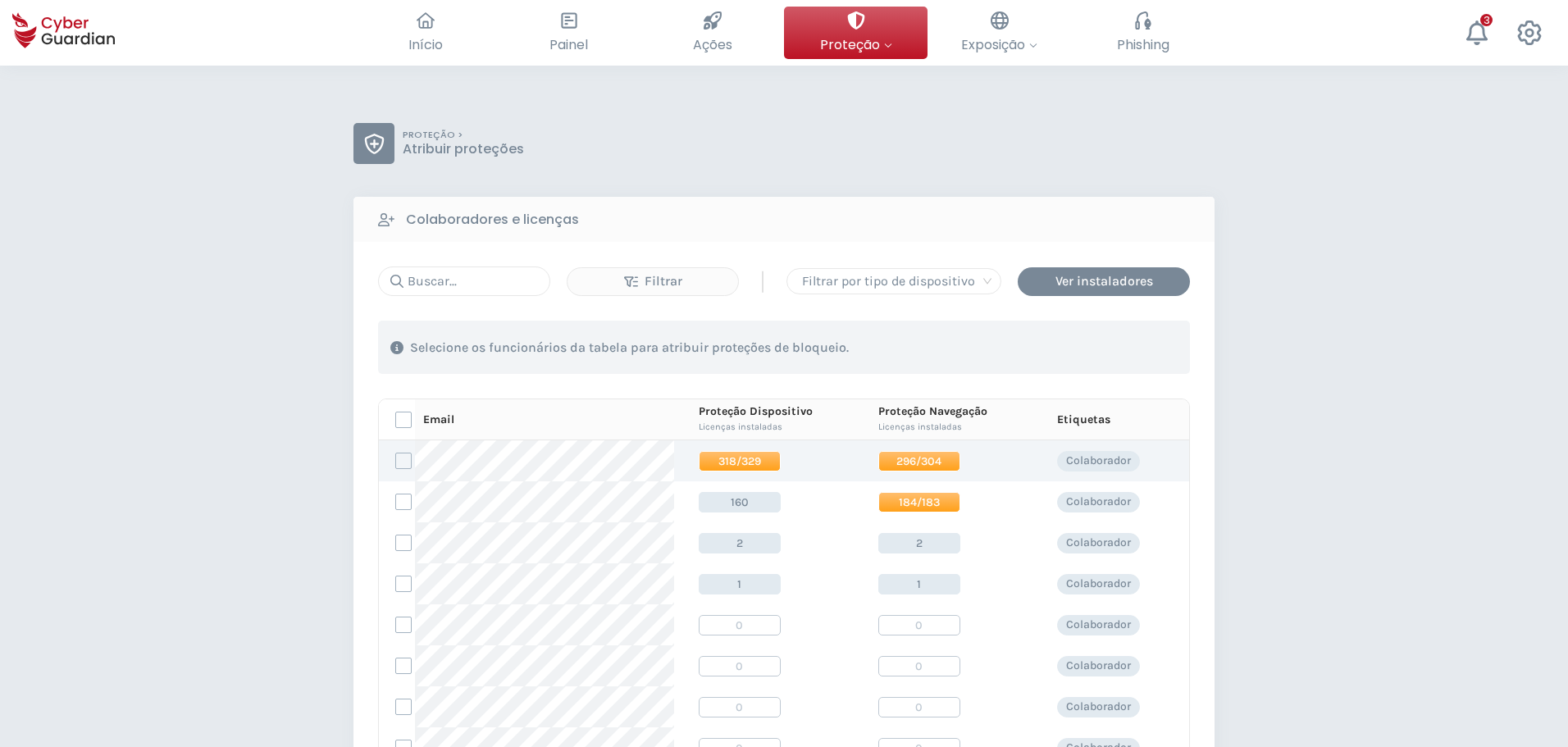
click at [405, 449] on td at bounding box center [397, 461] width 36 height 41
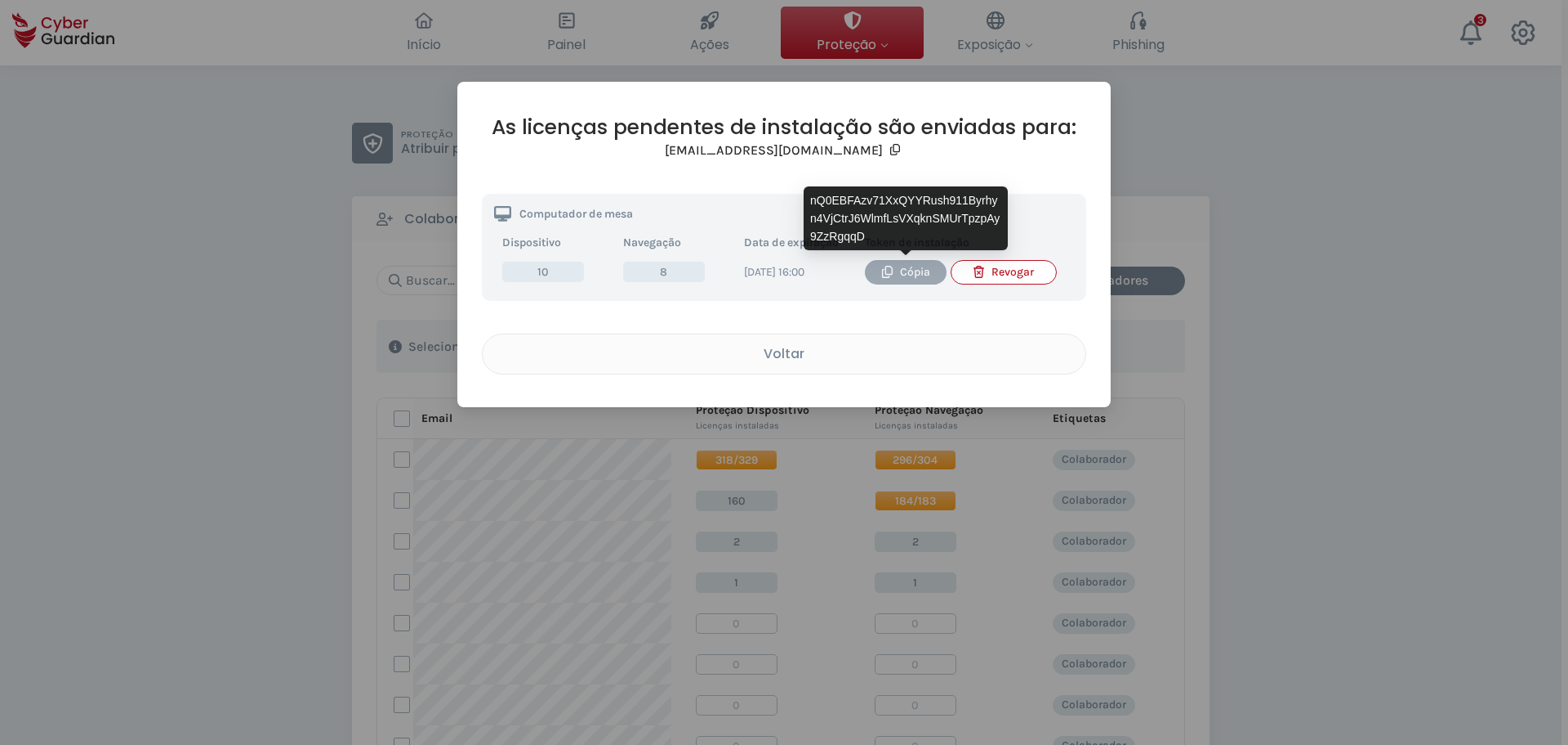
click at [913, 271] on div "Cópia" at bounding box center [905, 272] width 57 height 18
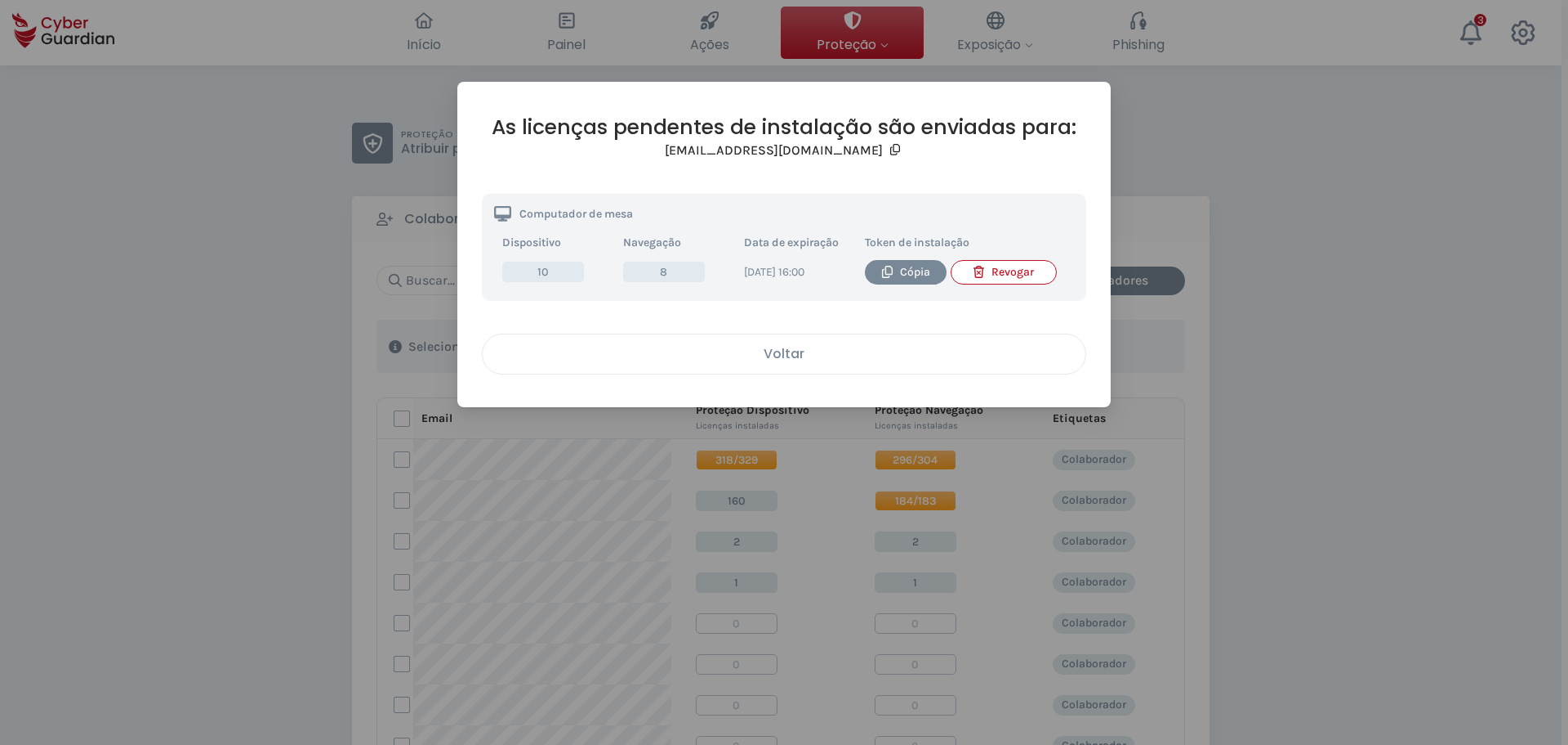
click at [773, 359] on div "Voltar" at bounding box center [784, 353] width 578 height 20
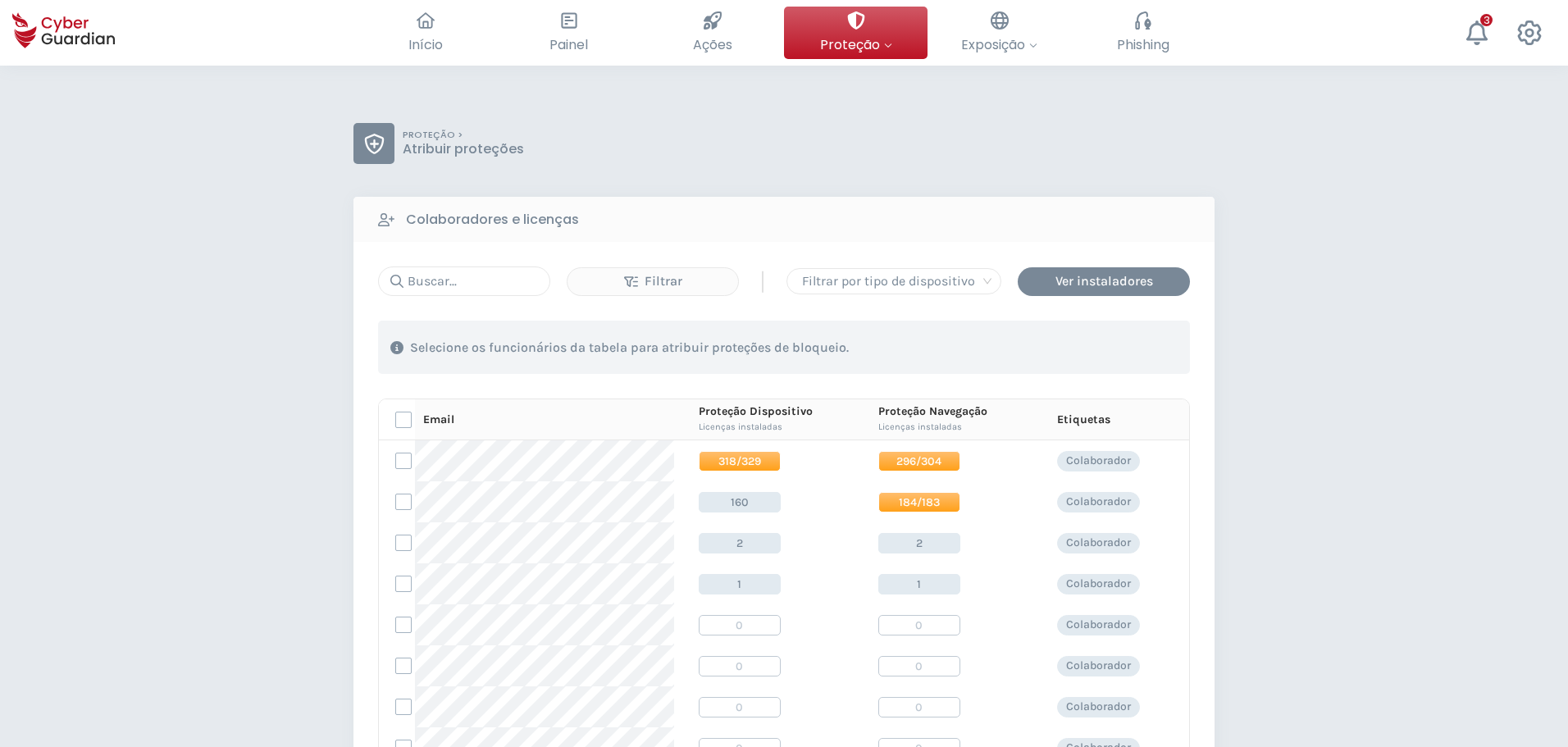
click at [146, 174] on div "PROTEÇÃO > Atribuir proteções Colaboradores e licenças Filtrar | Filtrar por ti…" at bounding box center [784, 646] width 1568 height 1160
